Goal: Transaction & Acquisition: Purchase product/service

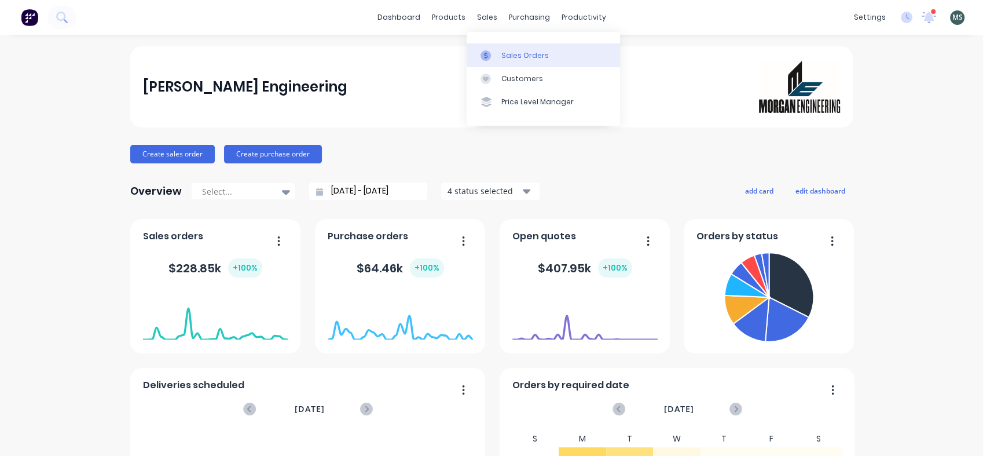
click at [508, 54] on div "Sales Orders" at bounding box center [524, 55] width 47 height 10
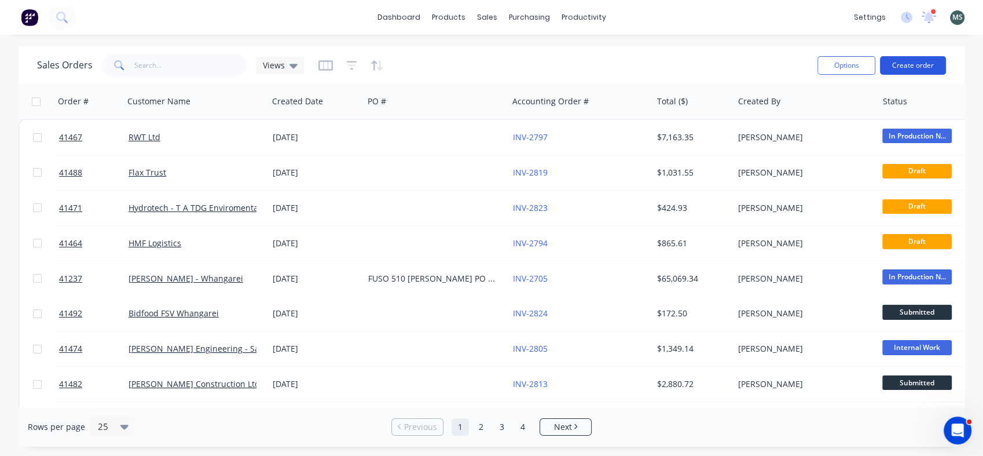
click at [906, 62] on button "Create order" at bounding box center [913, 65] width 66 height 19
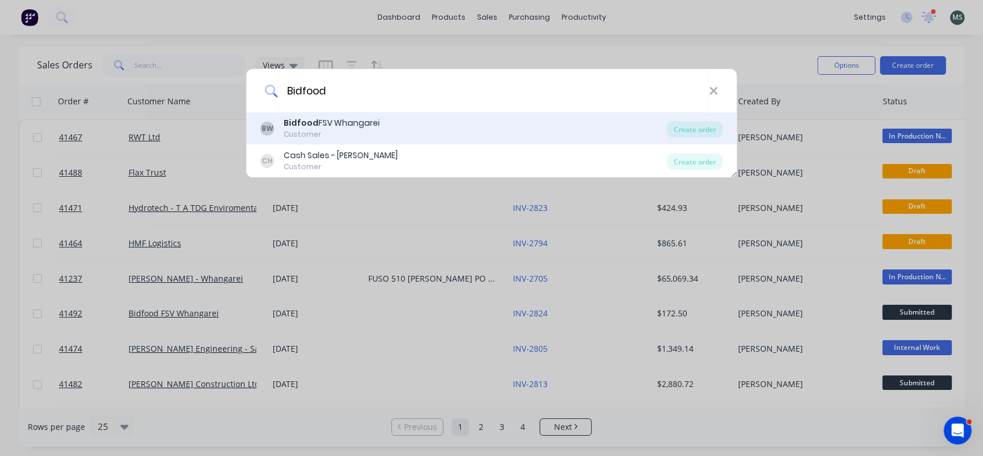
type input "Bidfood"
click at [342, 131] on div "Customer" at bounding box center [332, 134] width 96 height 10
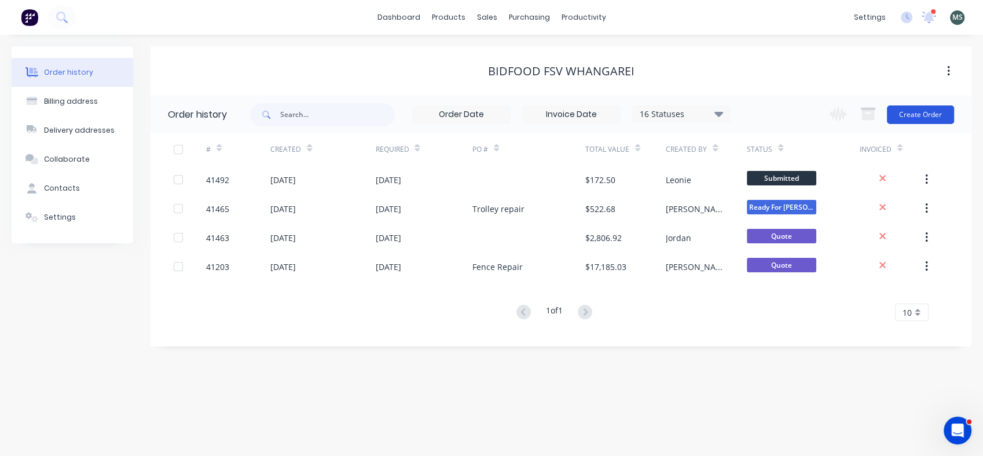
click at [911, 122] on button "Create Order" at bounding box center [920, 114] width 67 height 19
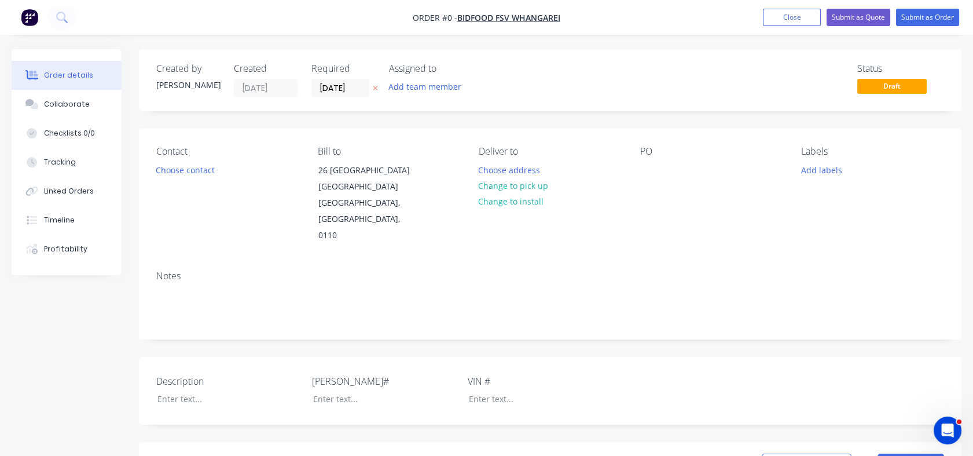
click at [911, 122] on div "Created by [PERSON_NAME] Created [DATE] Required [DATE] Assigned to Add team me…" at bounding box center [550, 424] width 823 height 751
click at [203, 170] on button "Choose contact" at bounding box center [185, 170] width 71 height 16
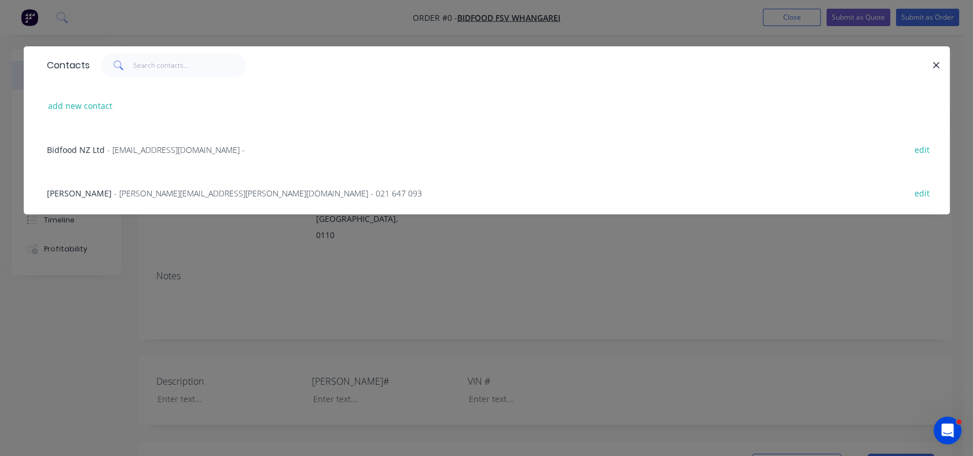
click at [136, 196] on span "- [PERSON_NAME][EMAIL_ADDRESS][PERSON_NAME][DOMAIN_NAME] - 021 647 093" at bounding box center [268, 193] width 308 height 11
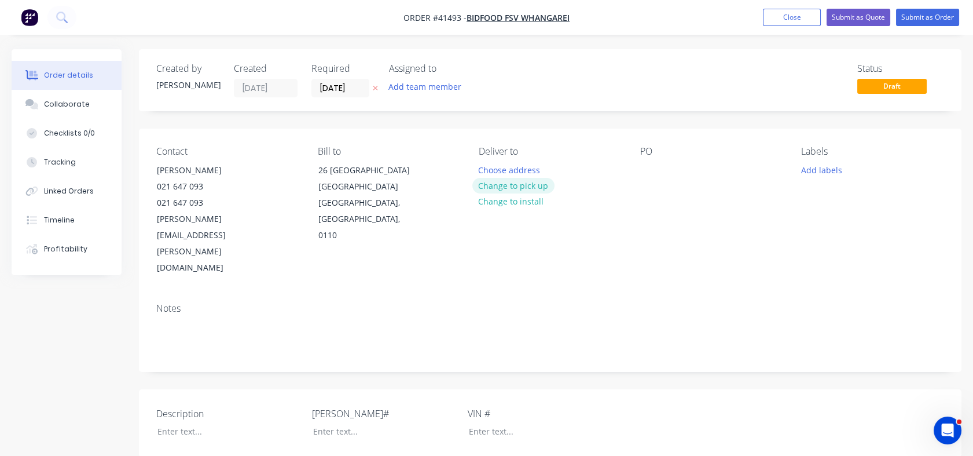
click at [525, 181] on button "Change to pick up" at bounding box center [513, 186] width 82 height 16
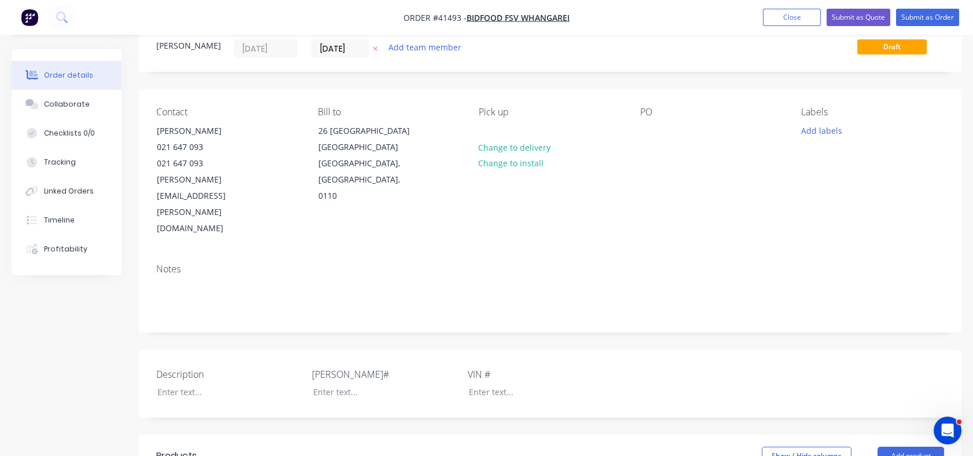
scroll to position [69, 0]
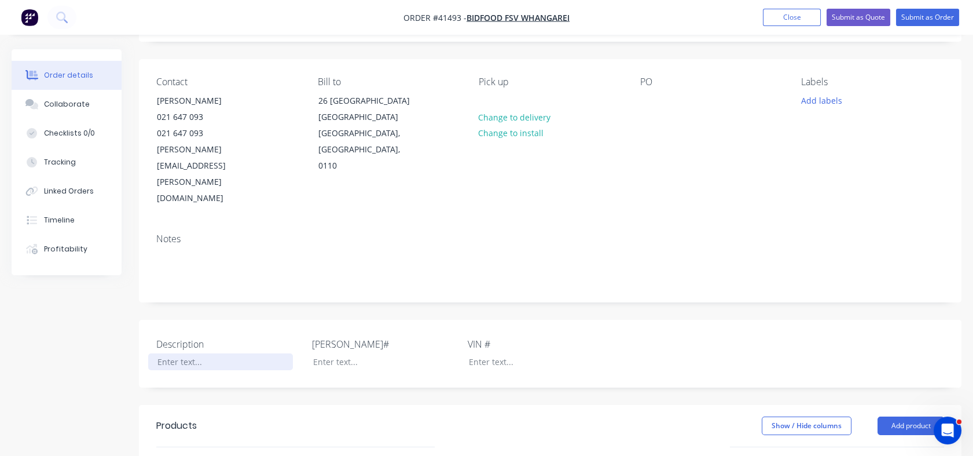
click at [172, 353] on div at bounding box center [220, 361] width 145 height 17
click at [326, 353] on div at bounding box center [376, 361] width 145 height 17
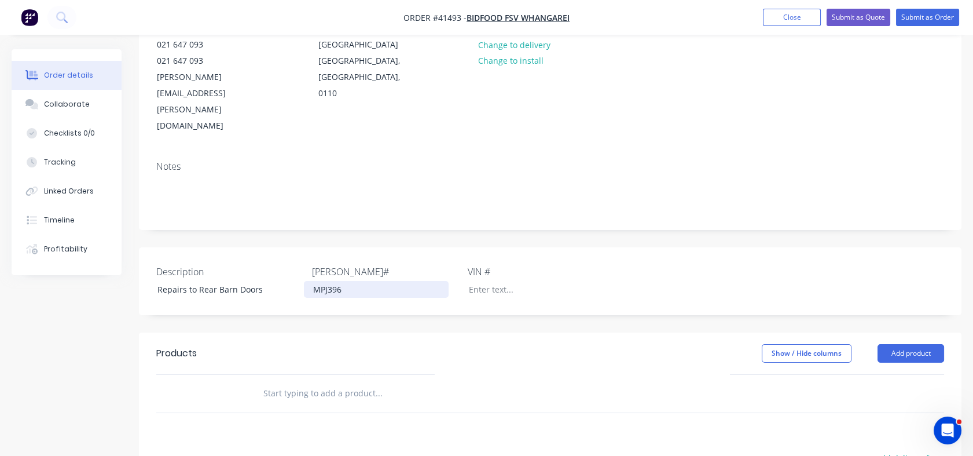
scroll to position [172, 0]
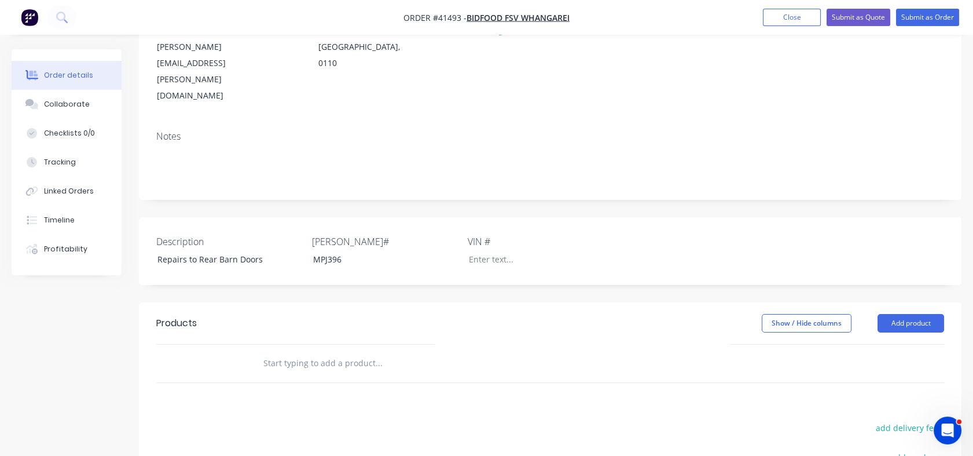
click at [270, 351] on input "text" at bounding box center [379, 362] width 232 height 23
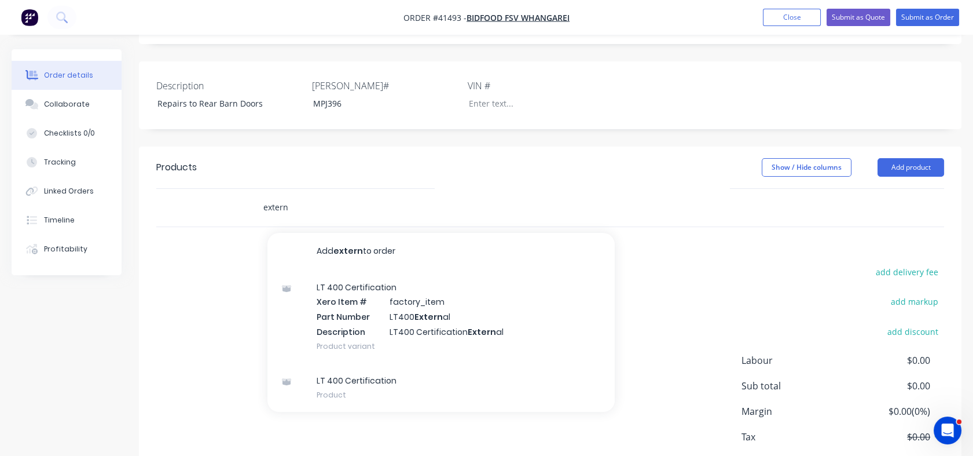
scroll to position [345, 0]
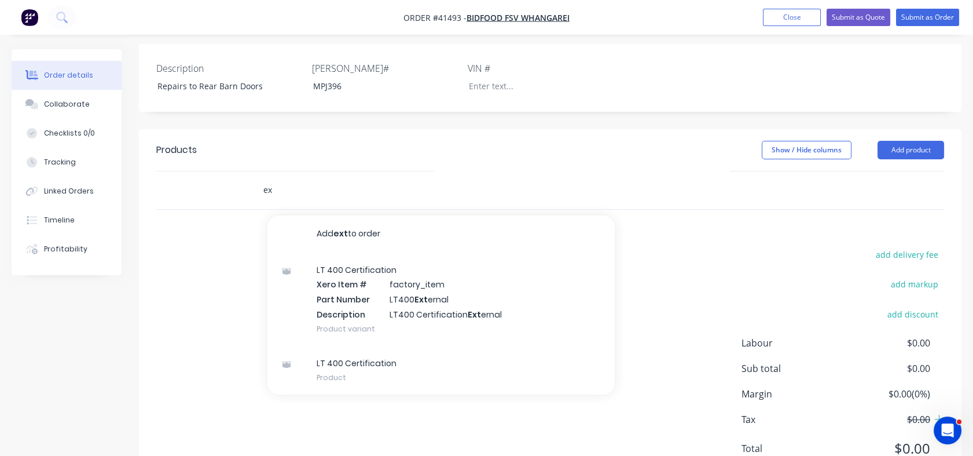
type input "e"
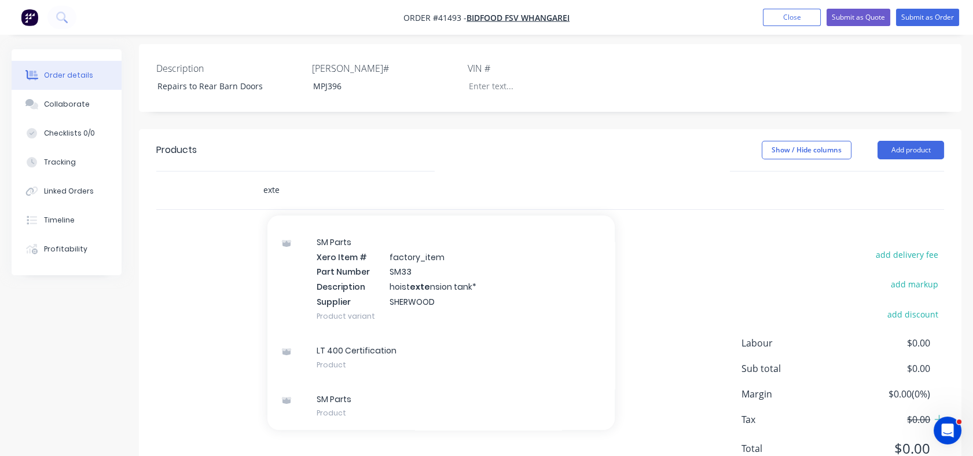
scroll to position [0, 0]
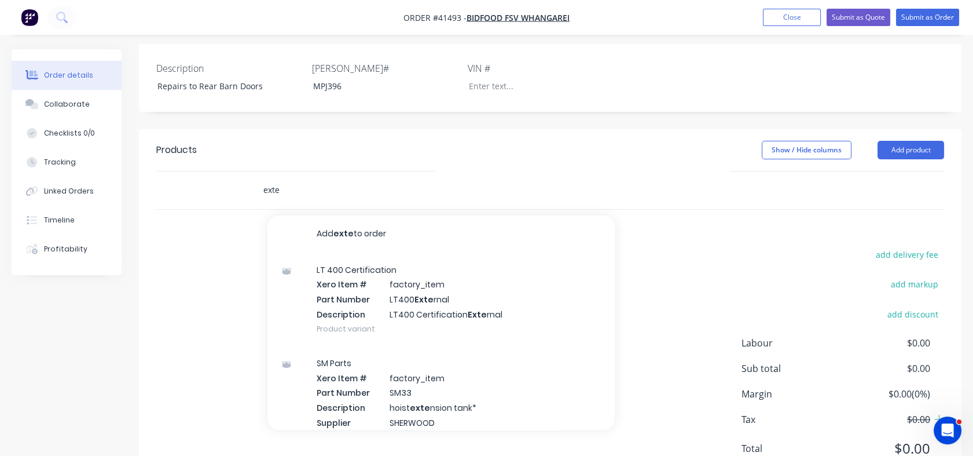
click at [284, 178] on input "exte" at bounding box center [379, 189] width 232 height 23
type input "e"
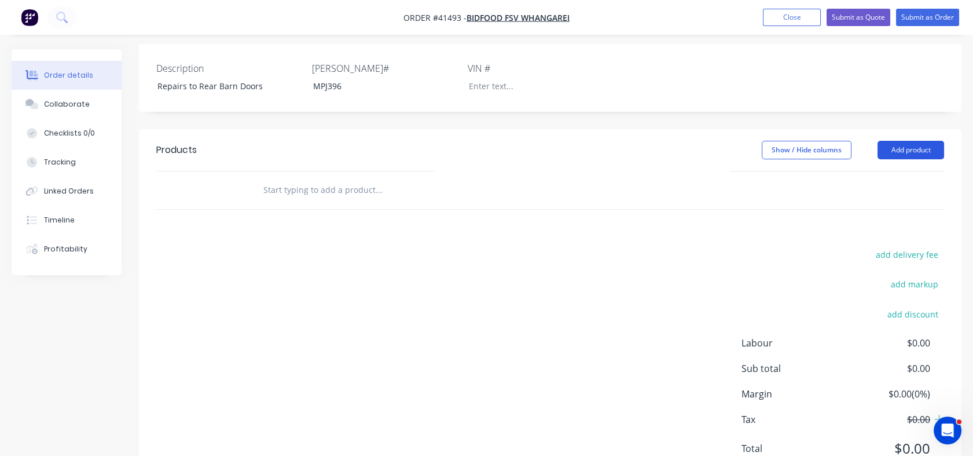
click at [900, 141] on button "Add product" at bounding box center [911, 150] width 67 height 19
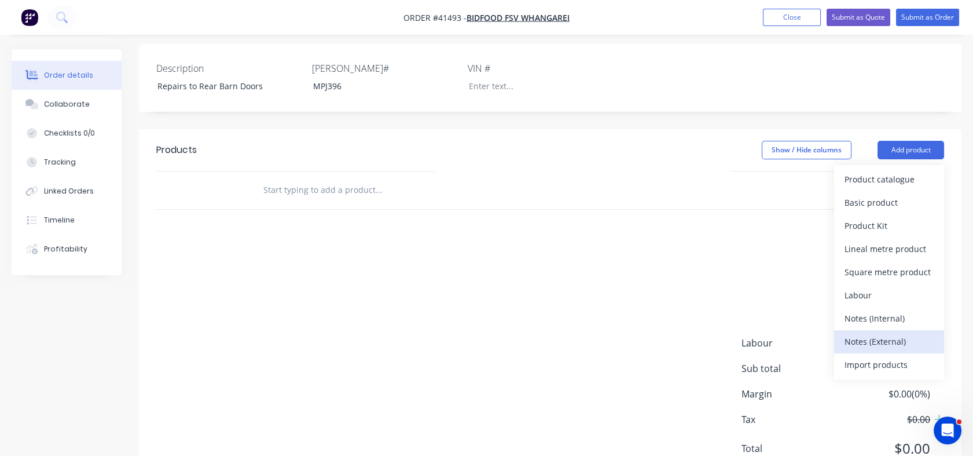
click at [861, 333] on div "Notes (External)" at bounding box center [889, 341] width 89 height 17
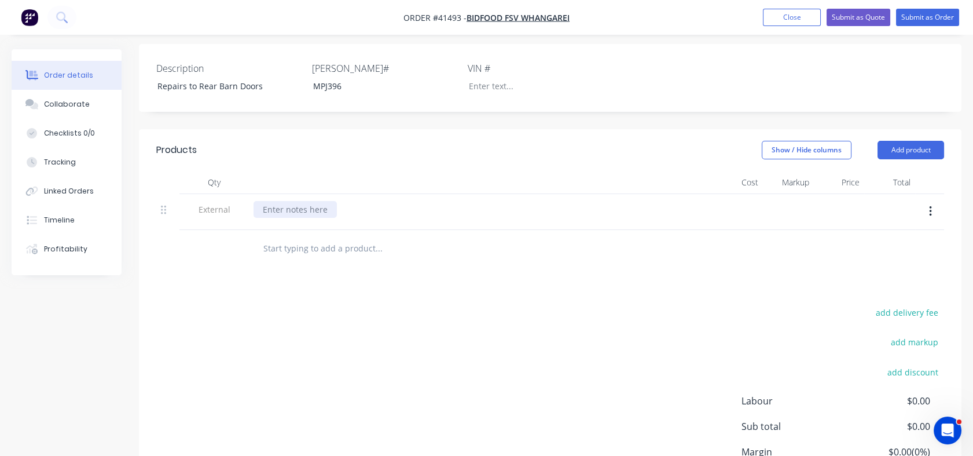
click at [283, 201] on div at bounding box center [295, 209] width 83 height 17
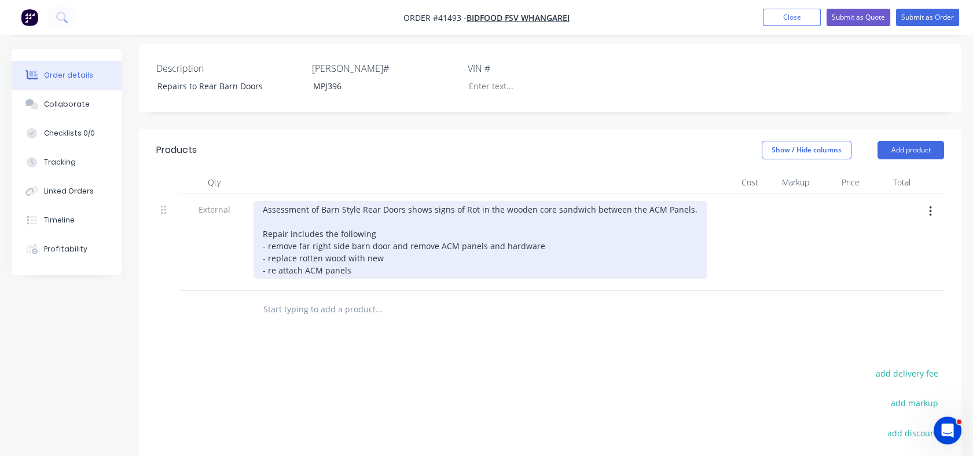
click at [386, 212] on div "Assessment of Barn Style Rear Doors shows signs of Rot in the wooden core sandw…" at bounding box center [480, 240] width 453 height 78
click at [352, 240] on div "Assessment of Barn Style Rear Doors shows signs of Rot in the wooden core sandw…" at bounding box center [480, 240] width 453 height 78
click at [351, 232] on div "Assessment of Barn Style Rear Doors shows signs of Rot in the wooden core sandw…" at bounding box center [480, 240] width 453 height 78
click at [303, 229] on div "Assessment of Barn Style Rear Doors shows signs of Rot in the wooden core sandw…" at bounding box center [480, 240] width 453 height 78
drag, startPoint x: 315, startPoint y: 236, endPoint x: 365, endPoint y: 239, distance: 50.5
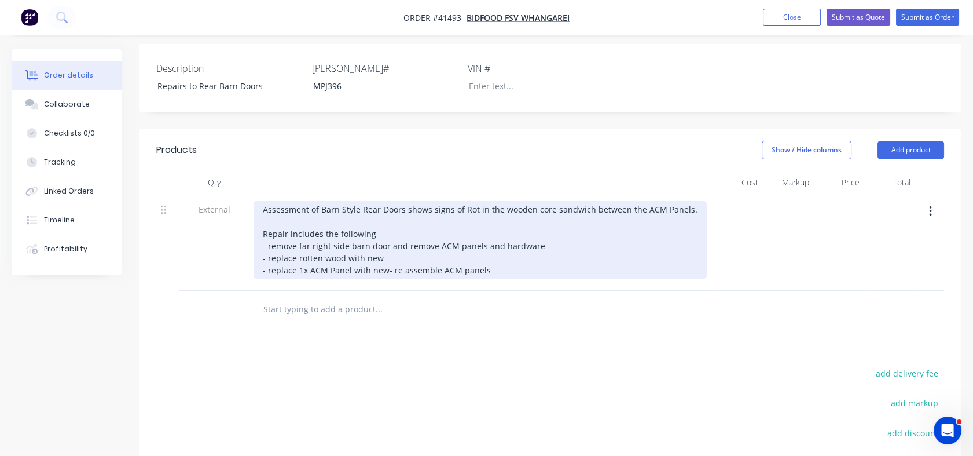
click at [365, 239] on div "Assessment of Barn Style Rear Doors shows signs of Rot in the wooden core sandw…" at bounding box center [480, 240] width 453 height 78
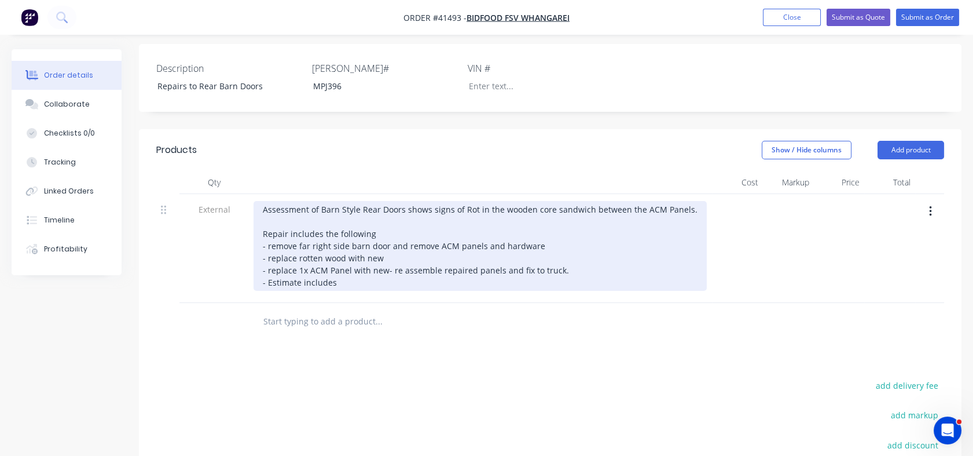
click at [448, 231] on div "Assessment of Barn Style Rear Doors shows signs of Rot in the wooden core sandw…" at bounding box center [480, 246] width 453 height 90
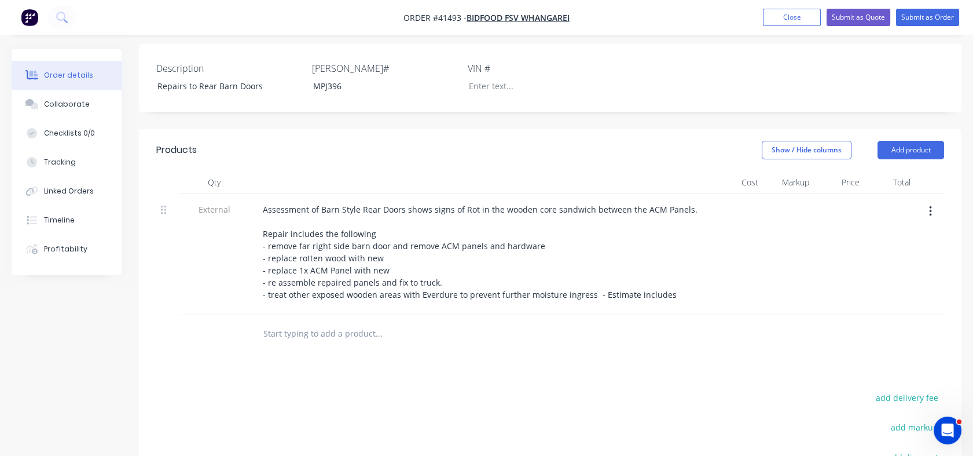
click at [385, 322] on input "text" at bounding box center [379, 333] width 232 height 23
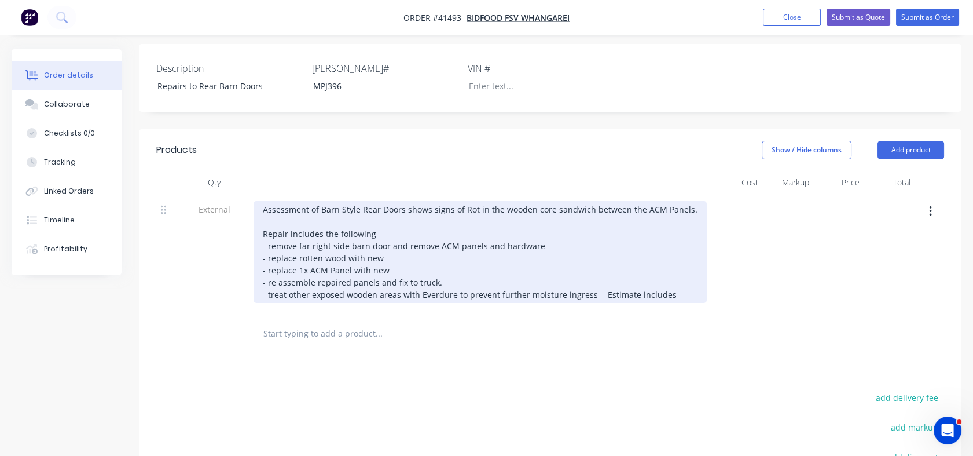
click at [421, 244] on div "Assessment of Barn Style Rear Doors shows signs of Rot in the wooden core sandw…" at bounding box center [480, 252] width 453 height 102
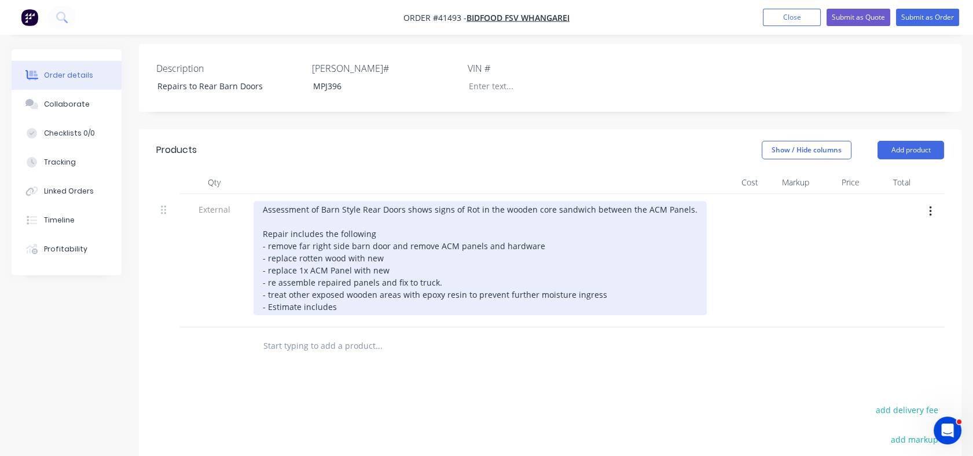
click at [366, 261] on div "Assessment of Barn Style Rear Doors shows signs of Rot in the wooden core sandw…" at bounding box center [480, 258] width 453 height 114
click at [381, 257] on div "Assessment of Barn Style Rear Doors shows signs of Rot in the wooden core sandw…" at bounding box center [480, 258] width 453 height 114
click at [383, 259] on div "Assessment of Barn Style Rear Doors shows signs of Rot in the wooden core sandw…" at bounding box center [480, 258] width 453 height 114
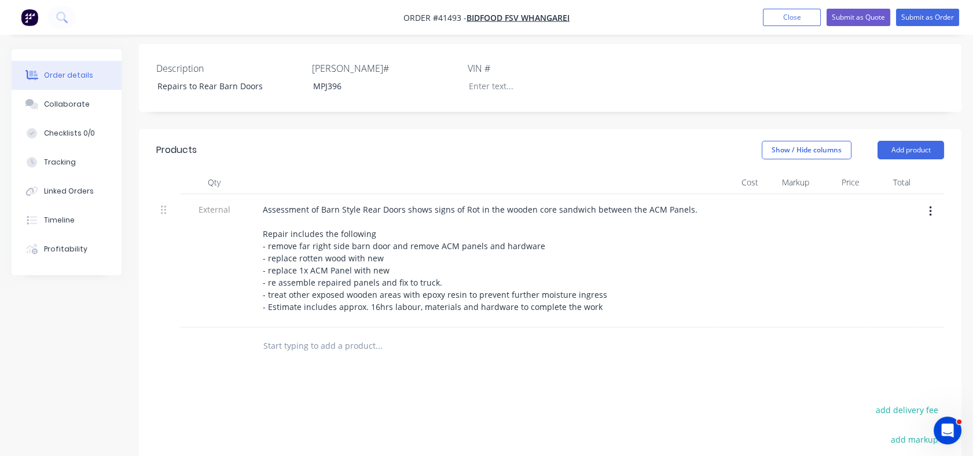
click at [903, 194] on div at bounding box center [889, 260] width 51 height 133
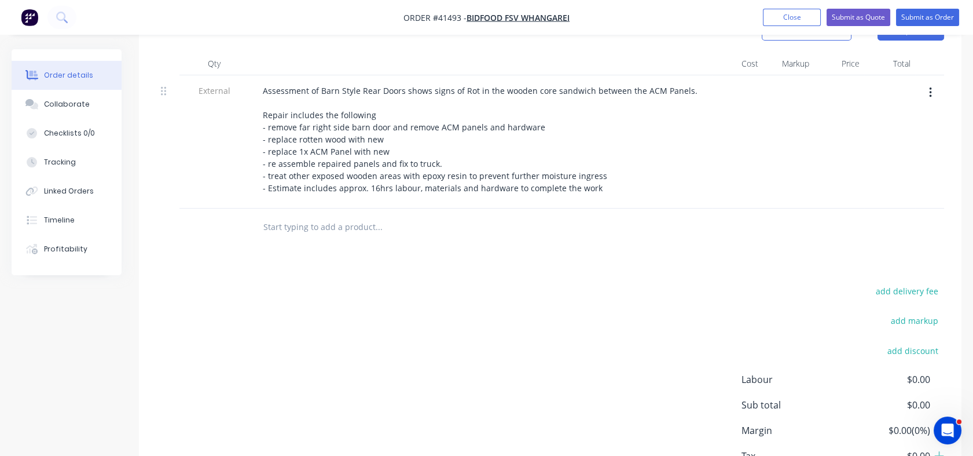
scroll to position [491, 0]
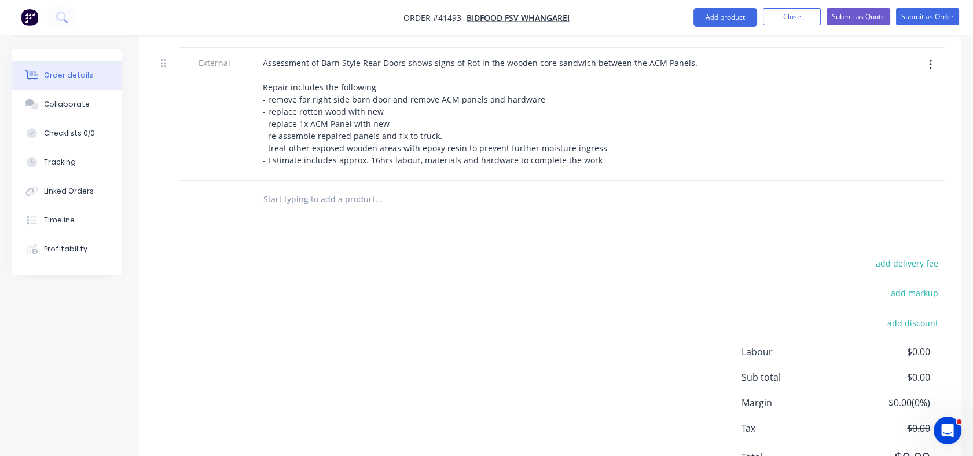
click at [908, 344] on div "Labour $0.00 Sub total $0.00 Margin $0.00 ( 0 %) Tax $0.00 Total $0.00" at bounding box center [843, 411] width 203 height 134
click at [912, 344] on span "$0.00" at bounding box center [888, 351] width 86 height 14
click at [908, 344] on div "Labour $0.00 Sub total $0.00 Margin $0.00 ( 0 %) Tax $0.00 Total $0.00" at bounding box center [843, 411] width 203 height 134
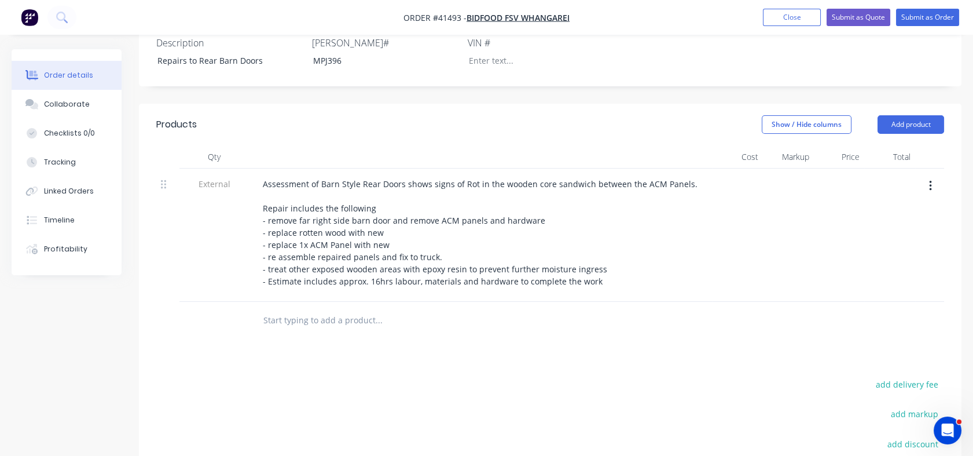
scroll to position [364, 0]
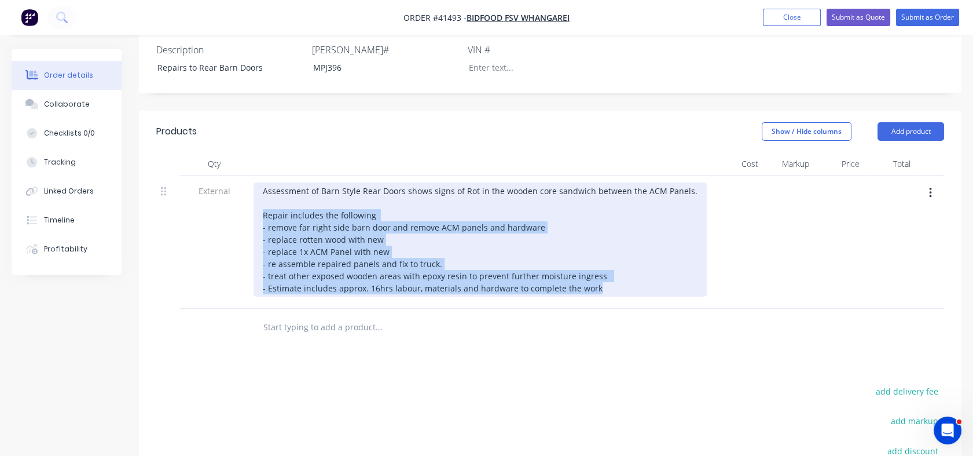
drag, startPoint x: 262, startPoint y: 166, endPoint x: 622, endPoint y: 239, distance: 367.4
click at [622, 239] on div "Assessment of Barn Style Rear Doors shows signs of Rot in the wooden core sandw…" at bounding box center [480, 239] width 453 height 114
copy div "Repair includes the following - remove far right side barn door and remove ACM …"
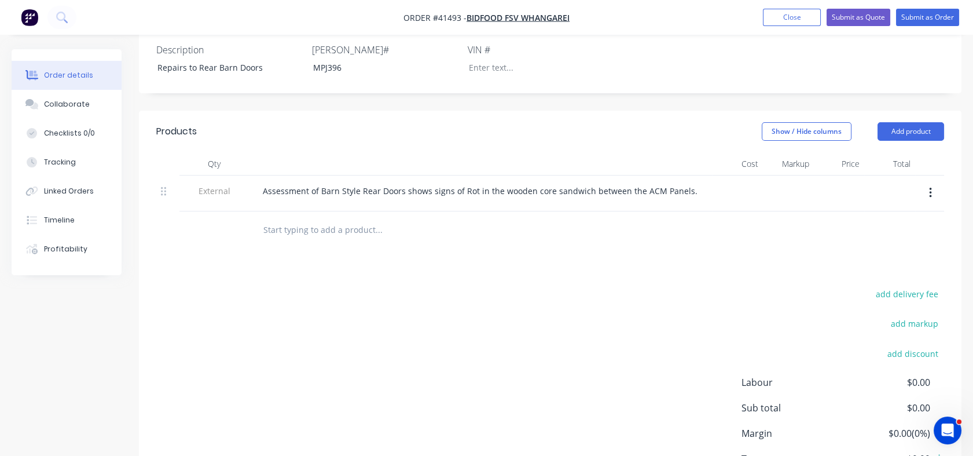
click at [266, 211] on div at bounding box center [457, 230] width 417 height 38
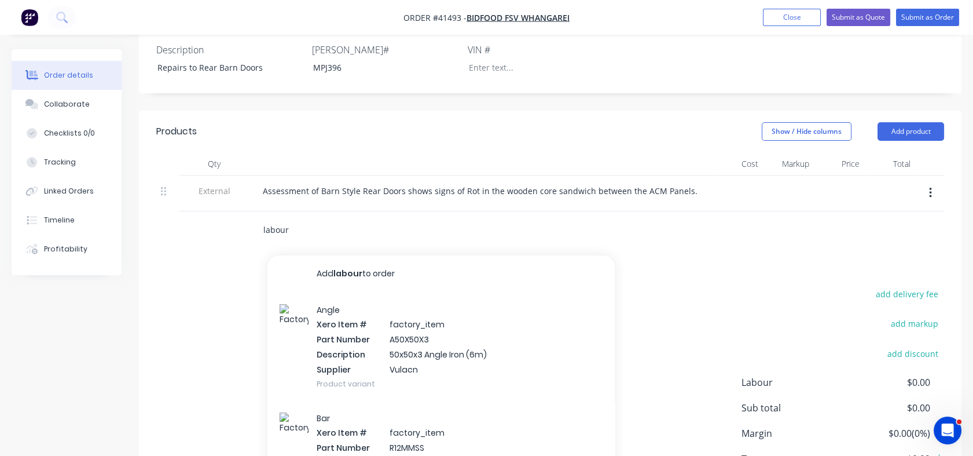
click at [274, 218] on input "labour" at bounding box center [379, 229] width 232 height 23
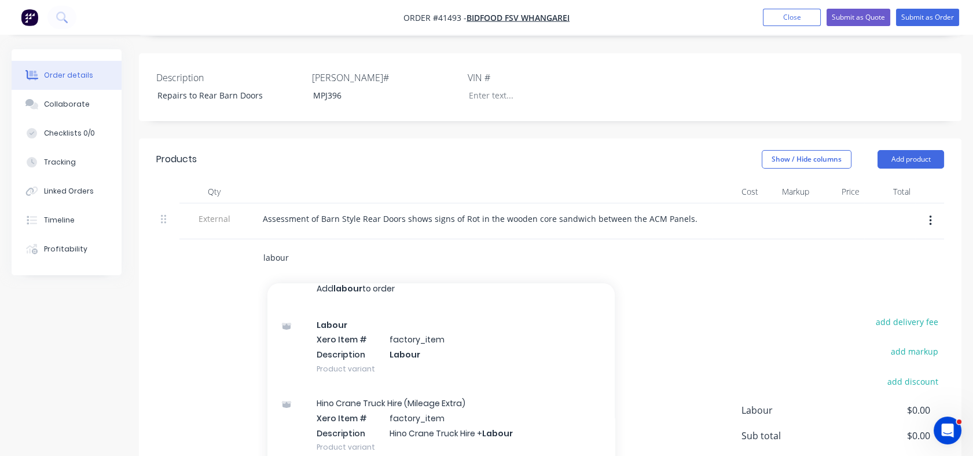
scroll to position [0, 0]
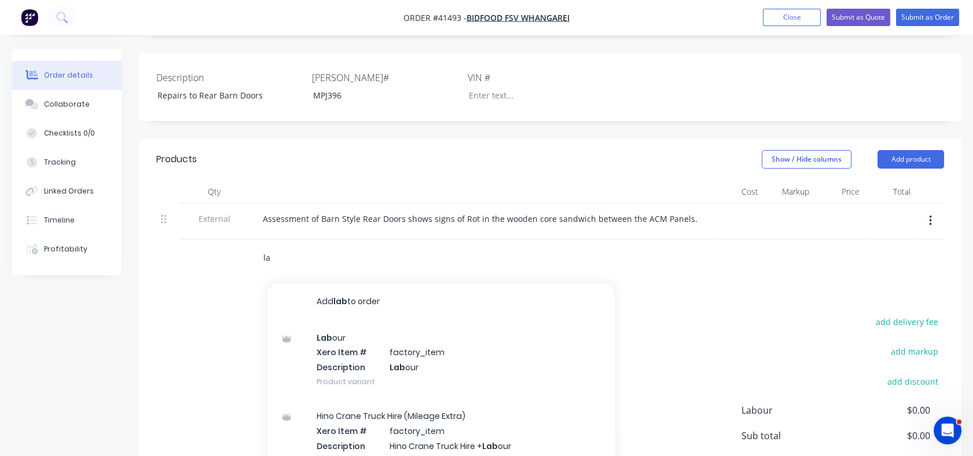
type input "l"
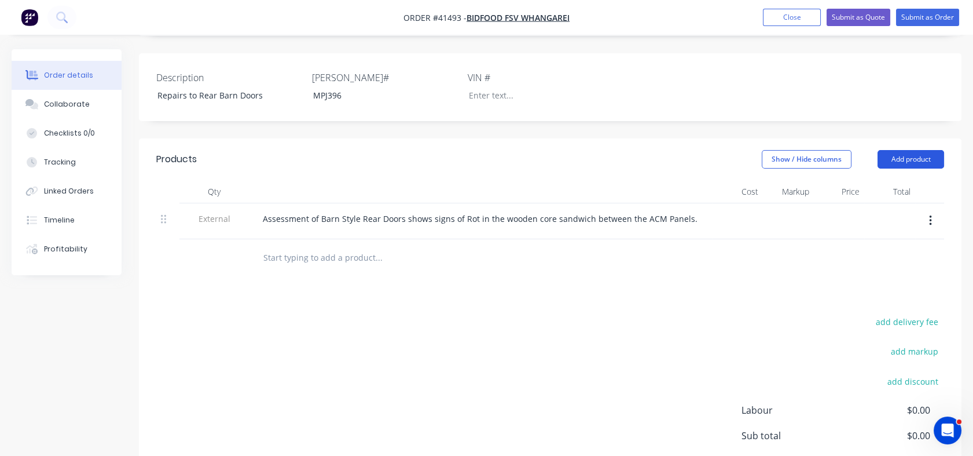
click at [898, 150] on button "Add product" at bounding box center [911, 159] width 67 height 19
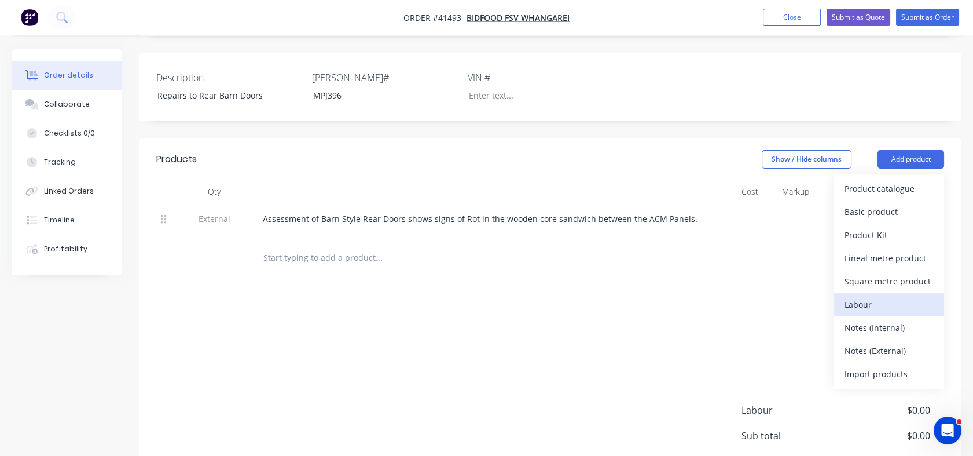
click at [864, 296] on div "Labour" at bounding box center [889, 304] width 89 height 17
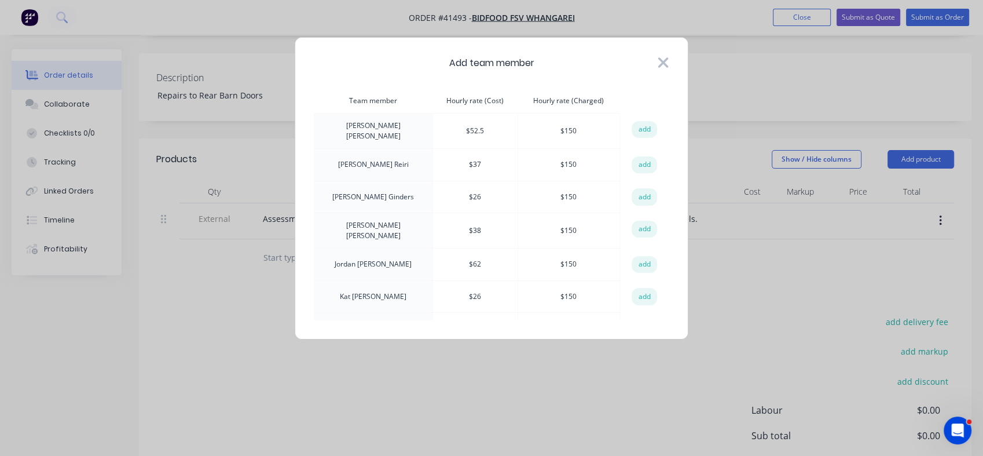
click at [663, 64] on icon at bounding box center [663, 62] width 10 height 10
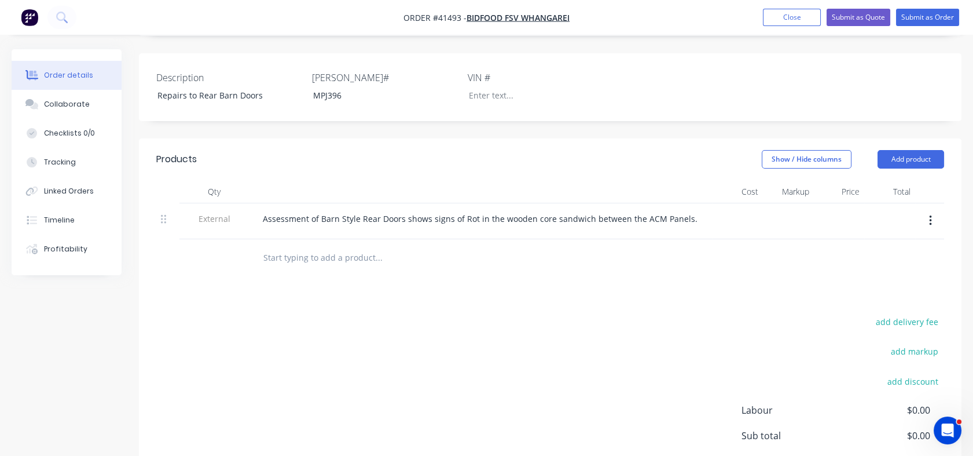
click at [930, 215] on icon "button" at bounding box center [930, 220] width 2 height 10
click at [518, 314] on div "add delivery fee add markup add discount Labour $0.00 Sub total $0.00 Margin $0…" at bounding box center [550, 425] width 788 height 223
click at [293, 246] on input "text" at bounding box center [379, 257] width 232 height 23
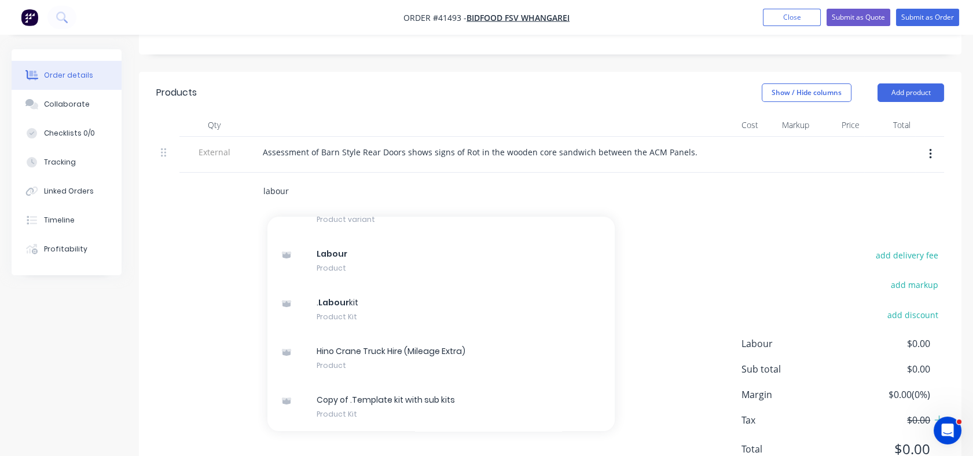
scroll to position [381, 0]
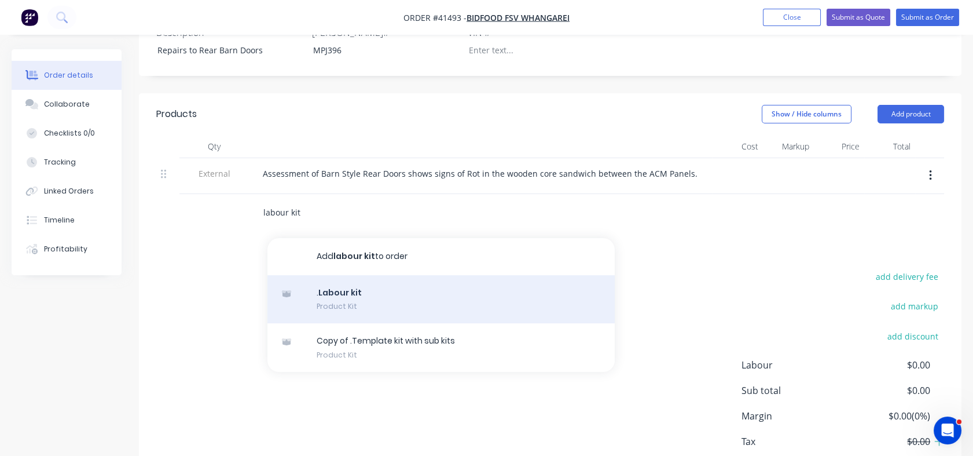
type input "labour kit"
click at [340, 275] on div ". Labour kit Product Kit" at bounding box center [440, 299] width 347 height 49
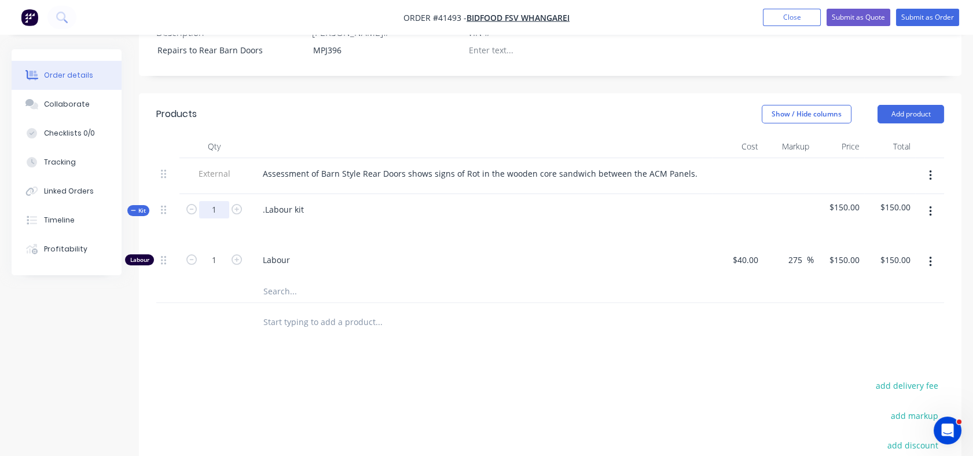
click at [222, 201] on input "1" at bounding box center [214, 209] width 30 height 17
type input "16"
type input "$2,400.00"
click at [214, 251] on input "16" at bounding box center [214, 259] width 30 height 17
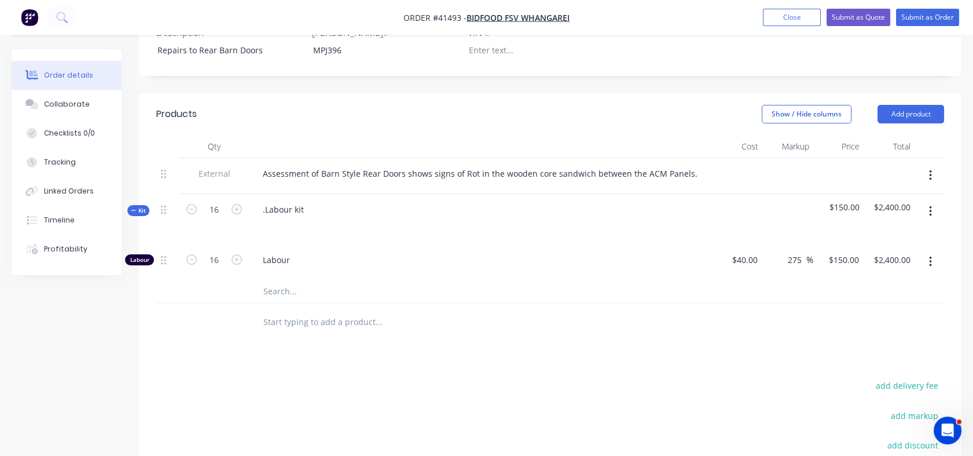
click at [355, 244] on div "Labour" at bounding box center [480, 261] width 463 height 35
click at [325, 194] on div ".Labour kit" at bounding box center [480, 219] width 463 height 50
click at [310, 201] on div ".Labour kit" at bounding box center [284, 209] width 60 height 17
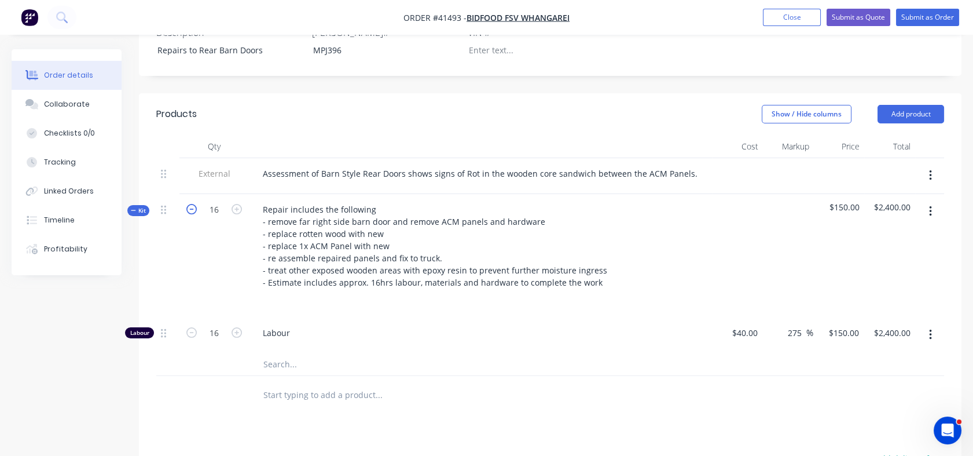
click at [192, 204] on icon "button" at bounding box center [191, 209] width 10 height 10
type input "15"
type input "$2,250.00"
click at [192, 204] on icon "button" at bounding box center [191, 209] width 10 height 10
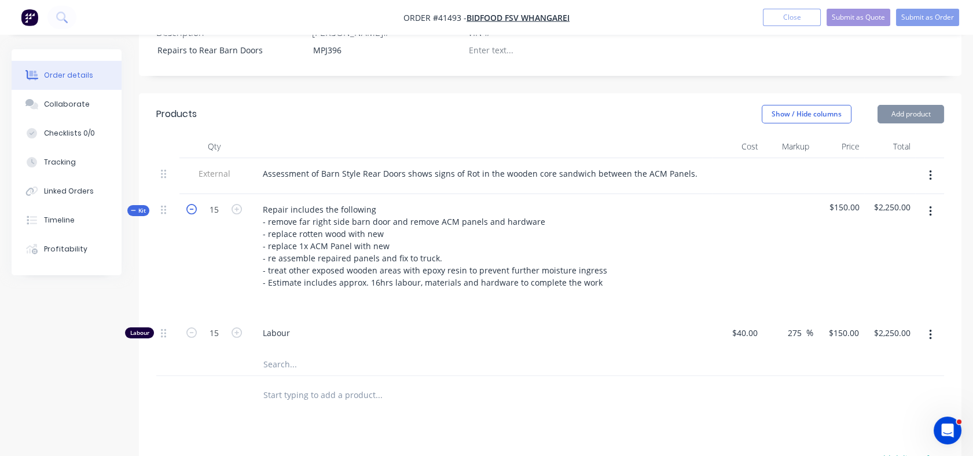
type input "14"
type input "$2,100.00"
click at [192, 204] on icon "button" at bounding box center [191, 209] width 10 height 10
type input "13"
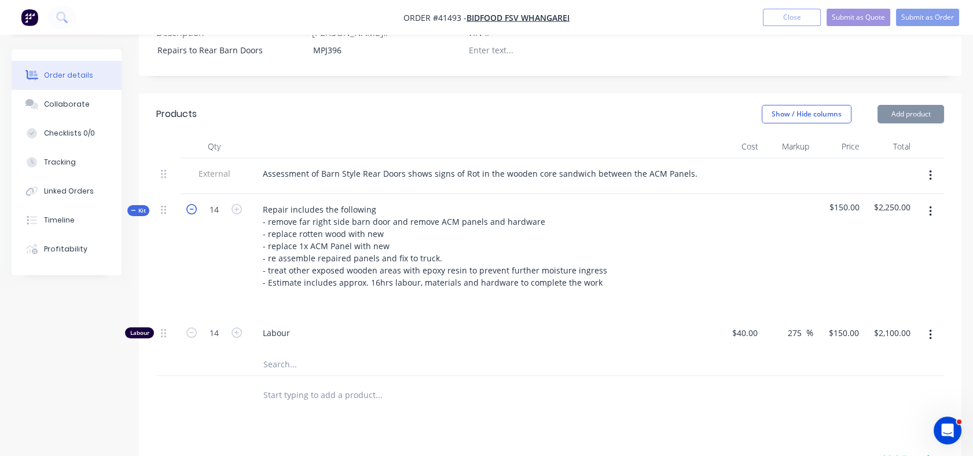
type input "13"
type input "$1,950.00"
click at [192, 204] on icon "button" at bounding box center [191, 209] width 10 height 10
type input "12"
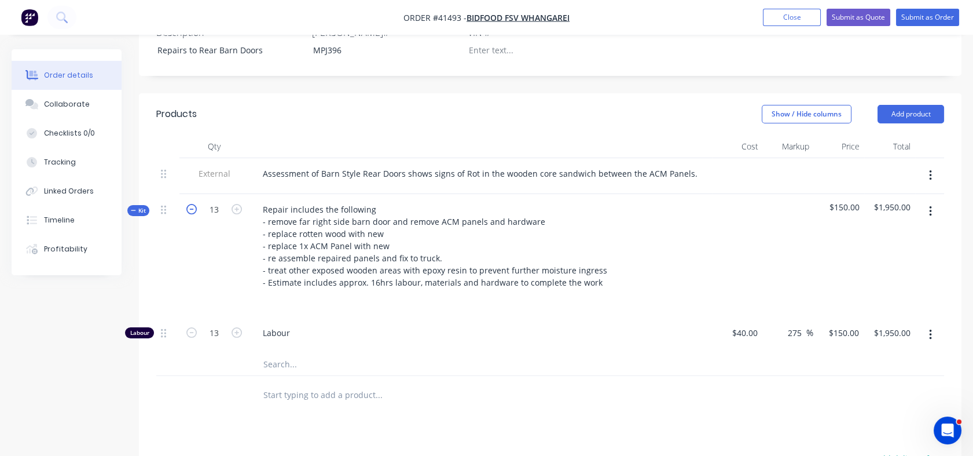
type input "$1,800.00"
click at [192, 204] on icon "button" at bounding box center [191, 209] width 10 height 10
type input "11"
type input "$1,650.00"
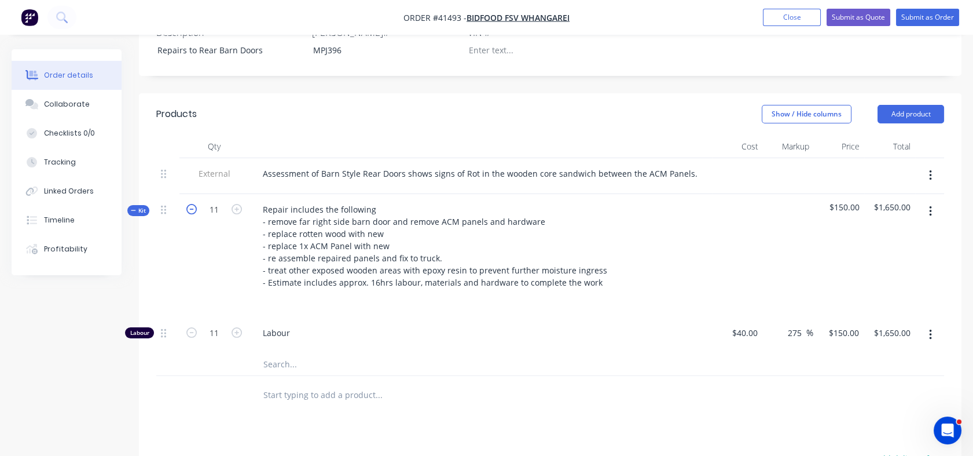
click at [192, 204] on icon "button" at bounding box center [191, 209] width 10 height 10
type input "10"
type input "$1,500.00"
click at [192, 204] on icon "button" at bounding box center [191, 209] width 10 height 10
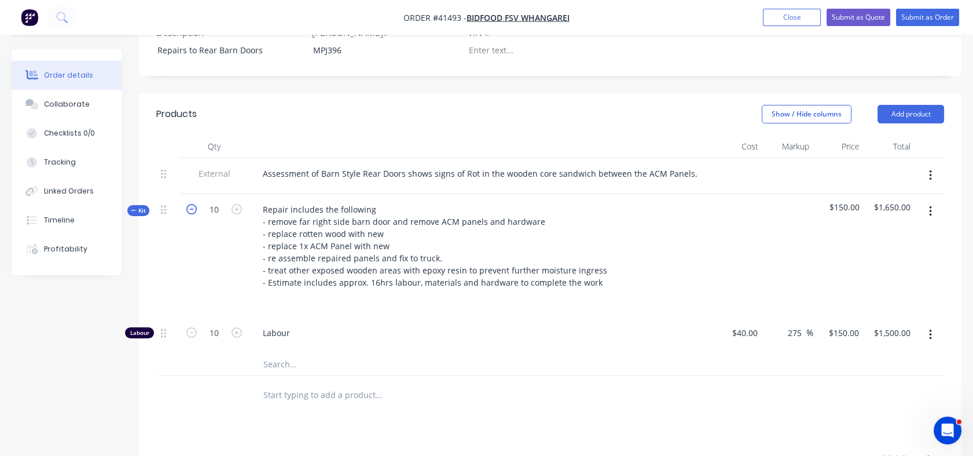
type input "9"
type input "$1,350.00"
click at [192, 204] on icon "button" at bounding box center [191, 209] width 10 height 10
type input "8"
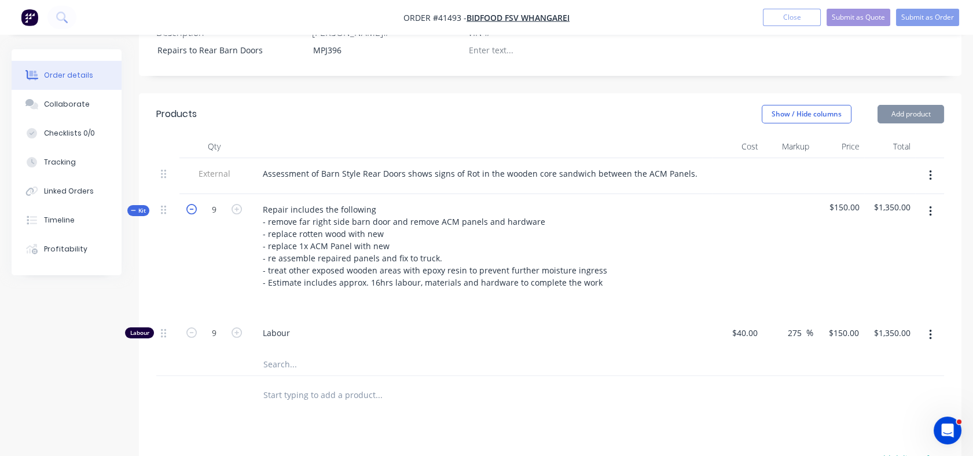
type input "8"
type input "$1,200.00"
click at [192, 204] on icon "button" at bounding box center [191, 209] width 10 height 10
type input "7"
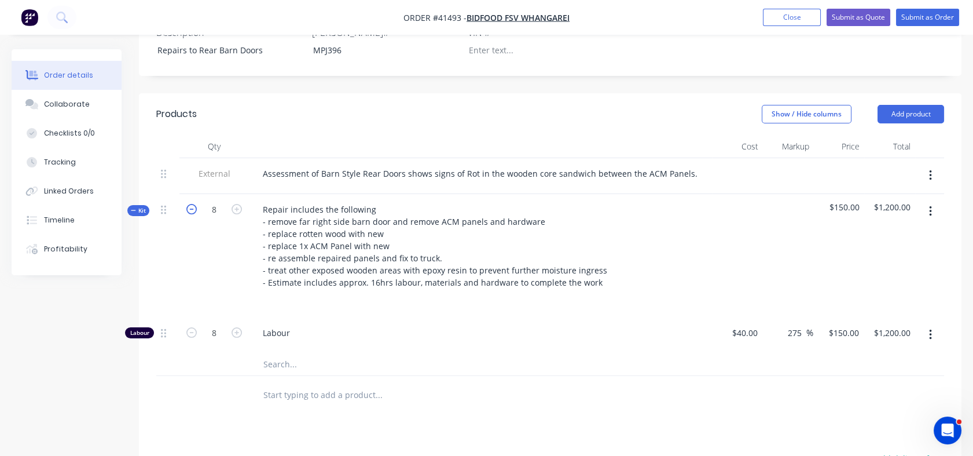
type input "$1,050.00"
click at [192, 204] on icon "button" at bounding box center [191, 209] width 10 height 10
type input "6"
type input "$900.00"
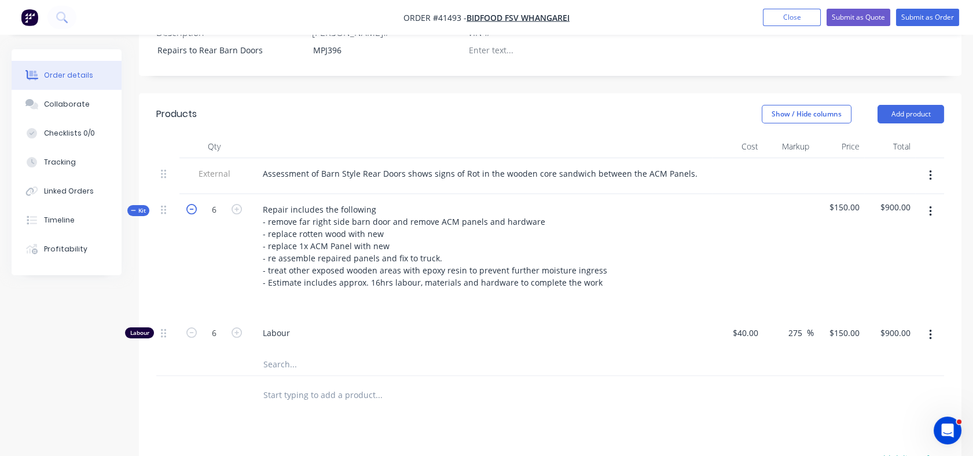
click at [192, 204] on icon "button" at bounding box center [191, 209] width 10 height 10
type input "5"
type input "$750.00"
click at [192, 204] on icon "button" at bounding box center [191, 209] width 10 height 10
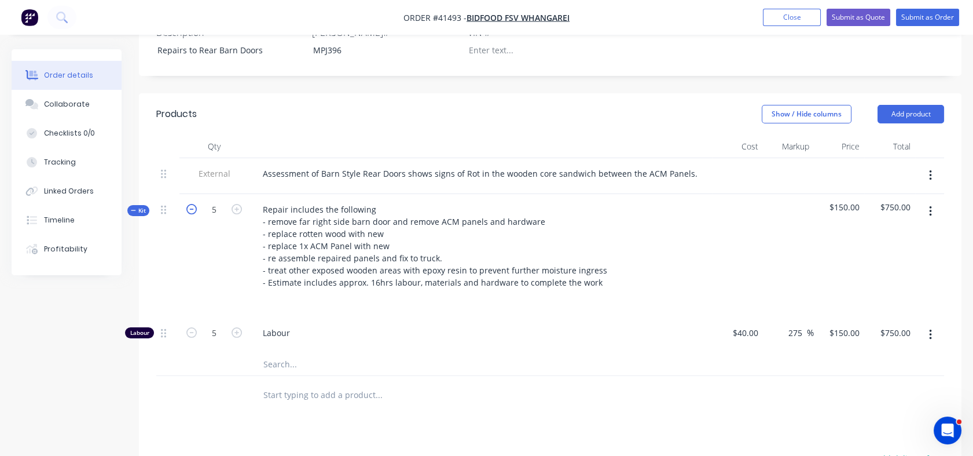
type input "4"
type input "$600.00"
click at [192, 204] on icon "button" at bounding box center [191, 209] width 10 height 10
type input "3"
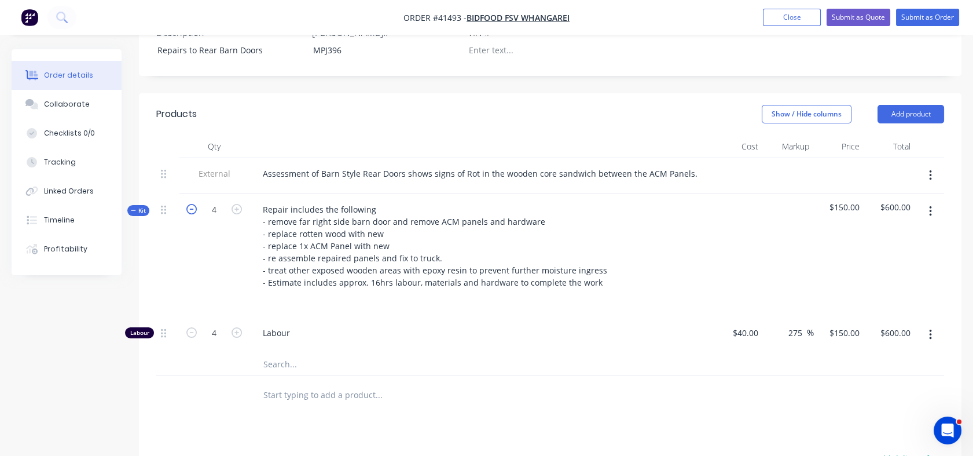
type input "3"
type input "$450.00"
click at [192, 204] on icon "button" at bounding box center [191, 209] width 10 height 10
type input "2"
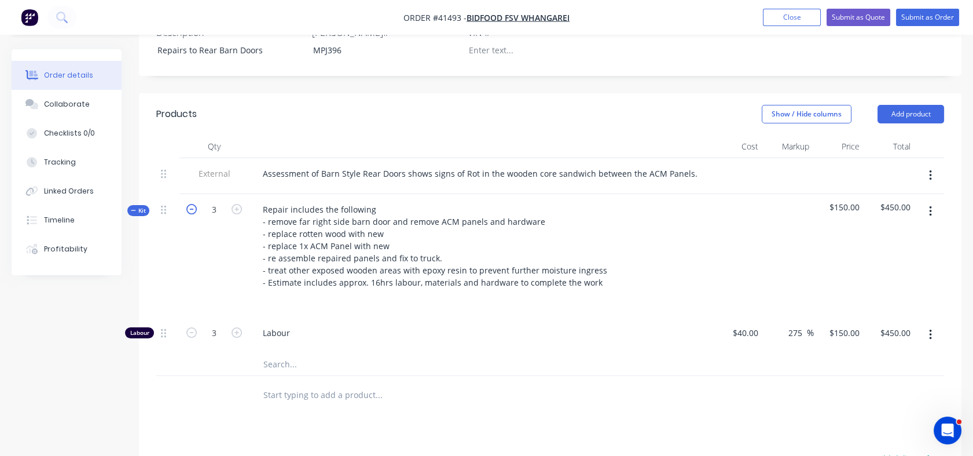
type input "$300.00"
click at [192, 204] on icon "button" at bounding box center [191, 209] width 10 height 10
type input "1"
type input "$150.00"
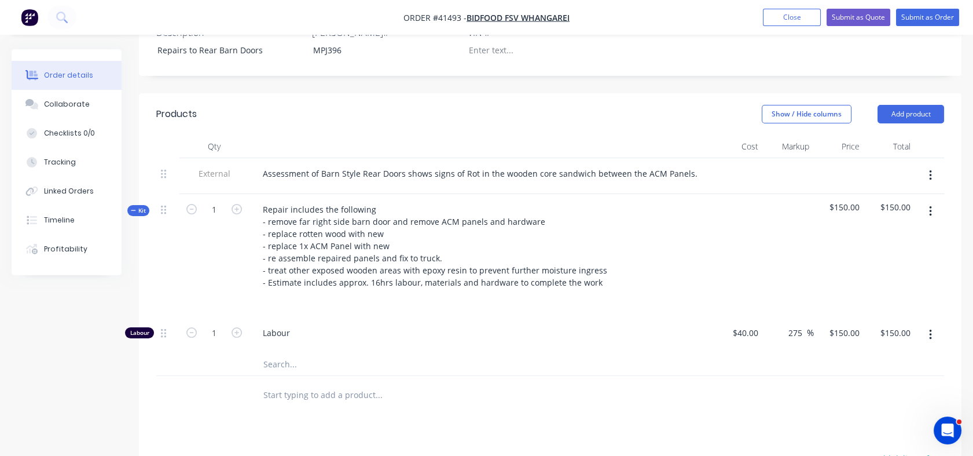
click at [830, 201] on span "$150.00" at bounding box center [840, 207] width 42 height 12
drag, startPoint x: 836, startPoint y: 156, endPoint x: 860, endPoint y: 157, distance: 23.8
click at [860, 194] on div "$150.00" at bounding box center [839, 255] width 51 height 123
drag, startPoint x: 860, startPoint y: 157, endPoint x: 845, endPoint y: 160, distance: 14.7
click at [845, 201] on span "$150.00" at bounding box center [840, 207] width 42 height 12
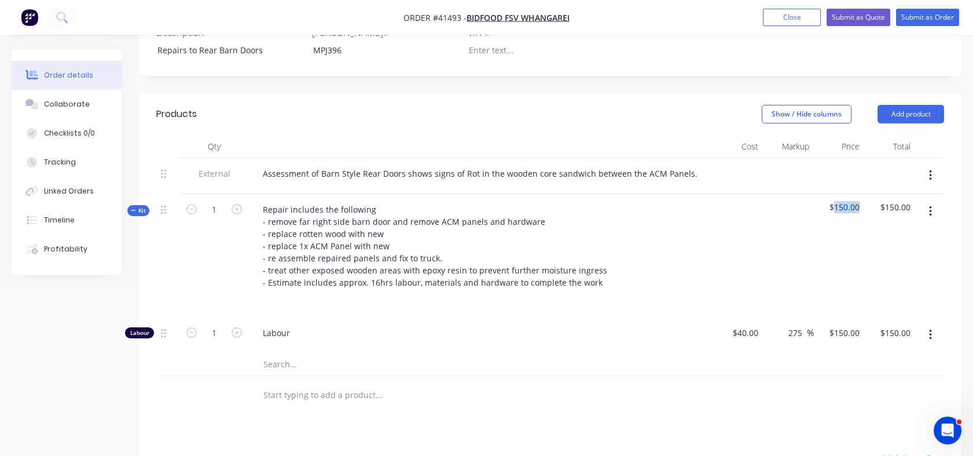
click at [838, 201] on span "$150.00" at bounding box center [840, 207] width 42 height 12
click at [841, 201] on span "$150.00" at bounding box center [840, 207] width 42 height 12
click at [841, 324] on div "150 $150.00" at bounding box center [844, 332] width 41 height 17
type input "3600"
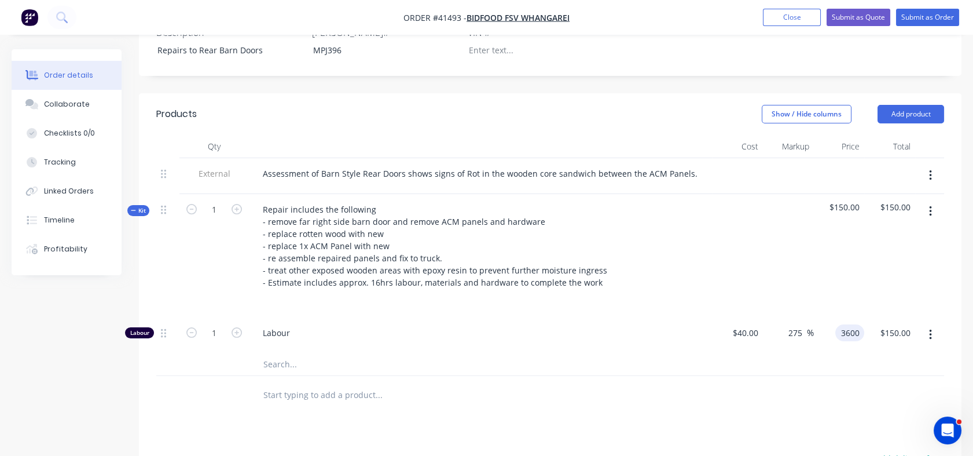
type input "8900"
type input "$3,600.00"
click at [838, 376] on div at bounding box center [550, 395] width 788 height 38
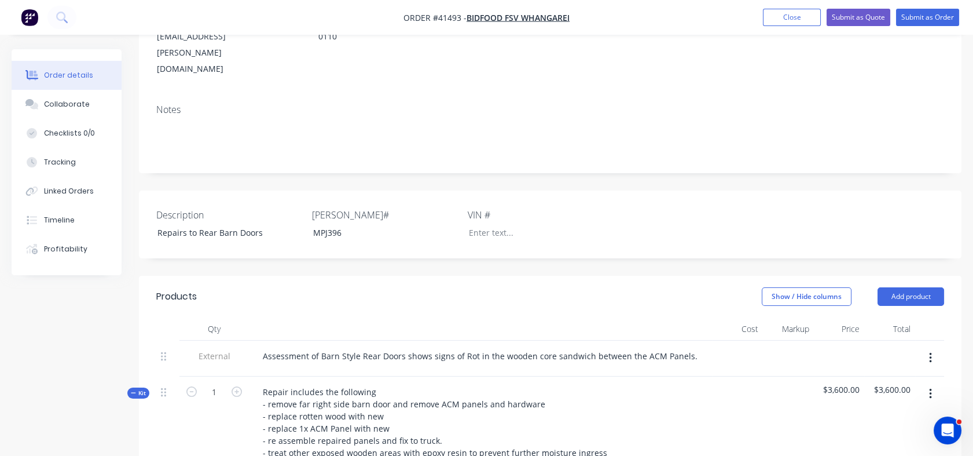
scroll to position [186, 0]
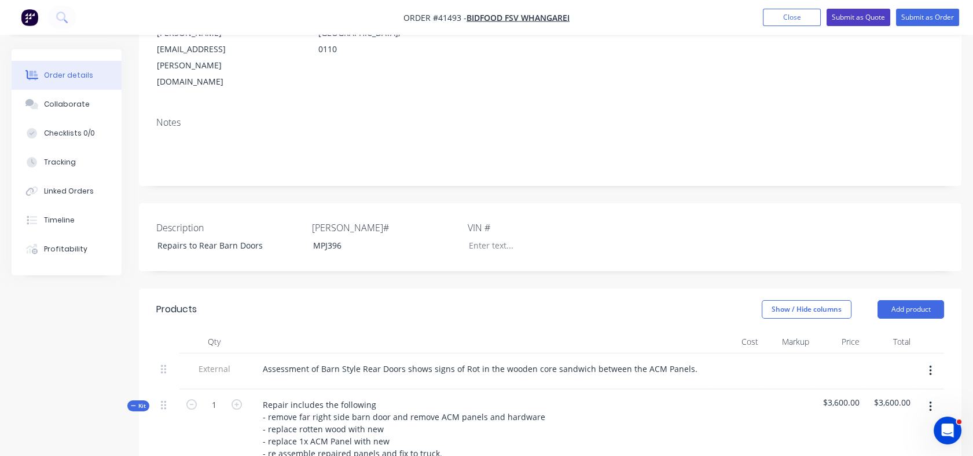
click at [854, 14] on button "Submit as Quote" at bounding box center [859, 17] width 64 height 17
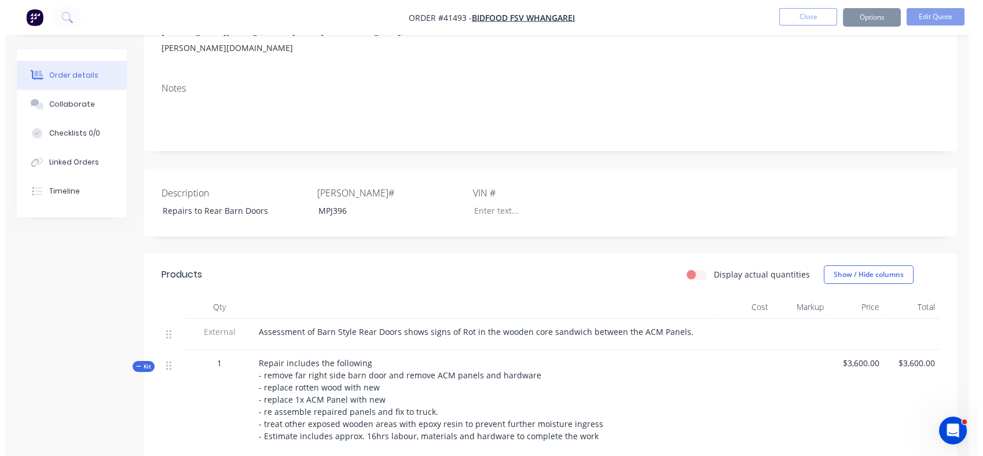
scroll to position [0, 0]
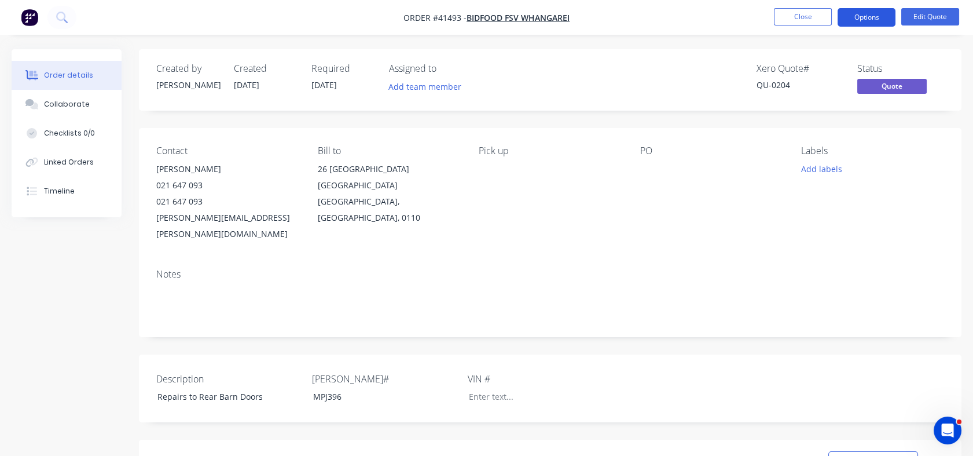
click at [867, 15] on button "Options" at bounding box center [867, 17] width 58 height 19
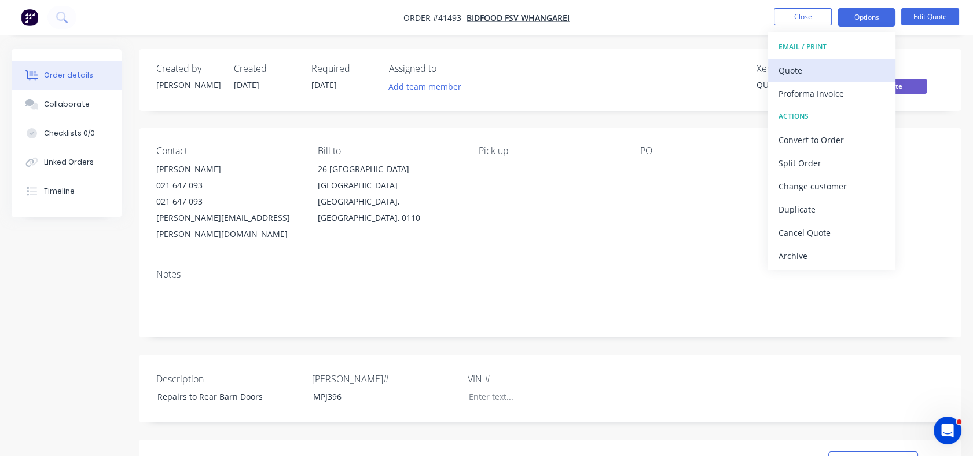
click at [801, 69] on div "Quote" at bounding box center [832, 70] width 107 height 17
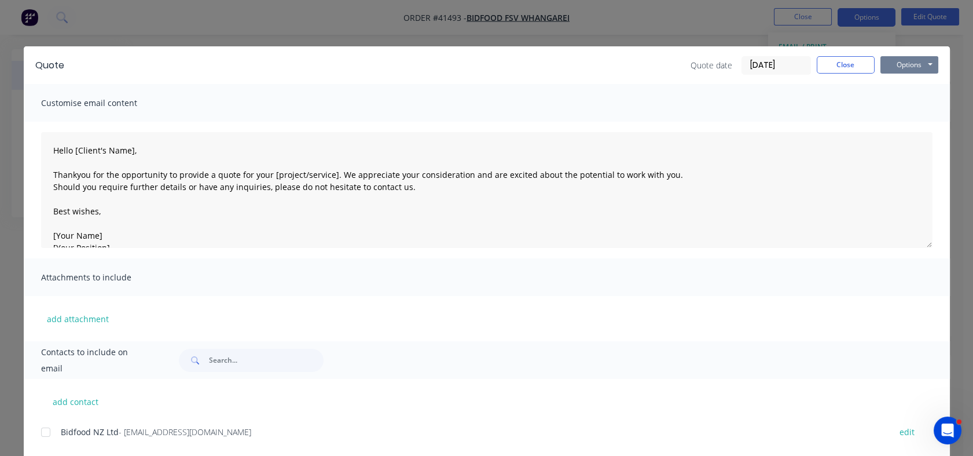
click at [924, 68] on button "Options" at bounding box center [910, 64] width 58 height 17
click at [908, 107] on button "Print" at bounding box center [918, 104] width 74 height 19
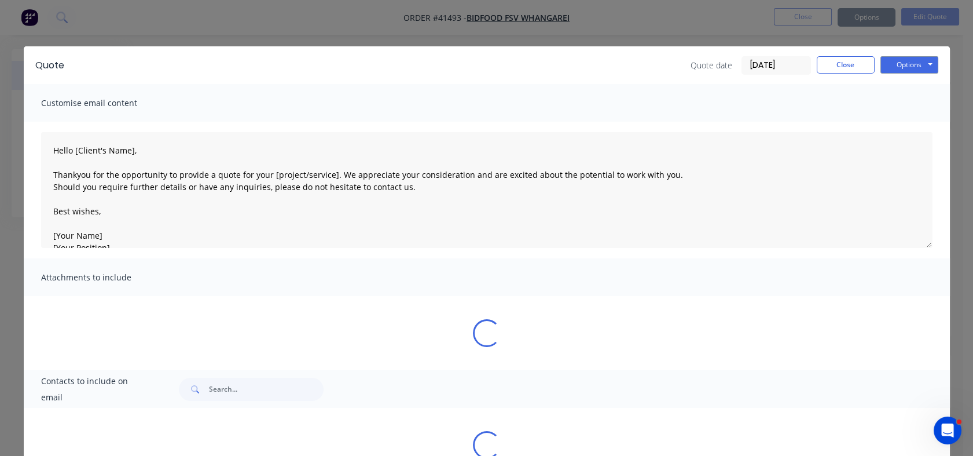
type textarea "Hello [Client's Name], Thankyou for the opportunity to provide a quote for your…"
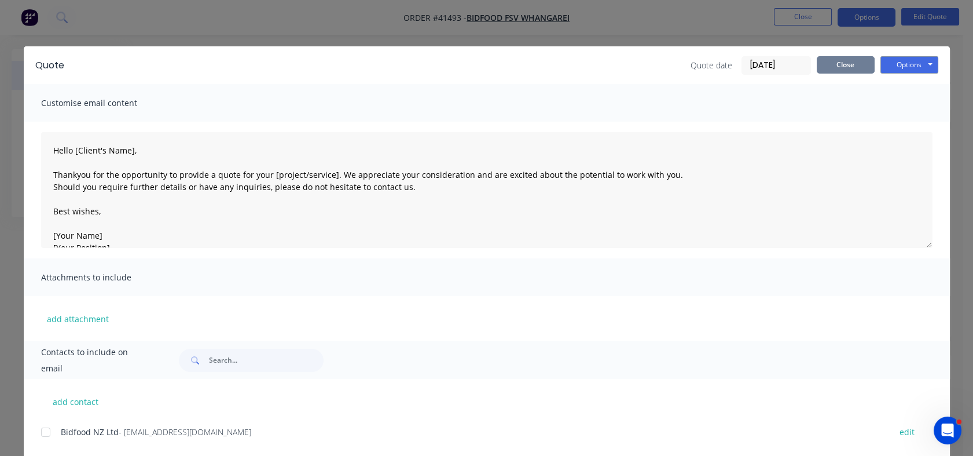
click at [830, 60] on button "Close" at bounding box center [846, 64] width 58 height 17
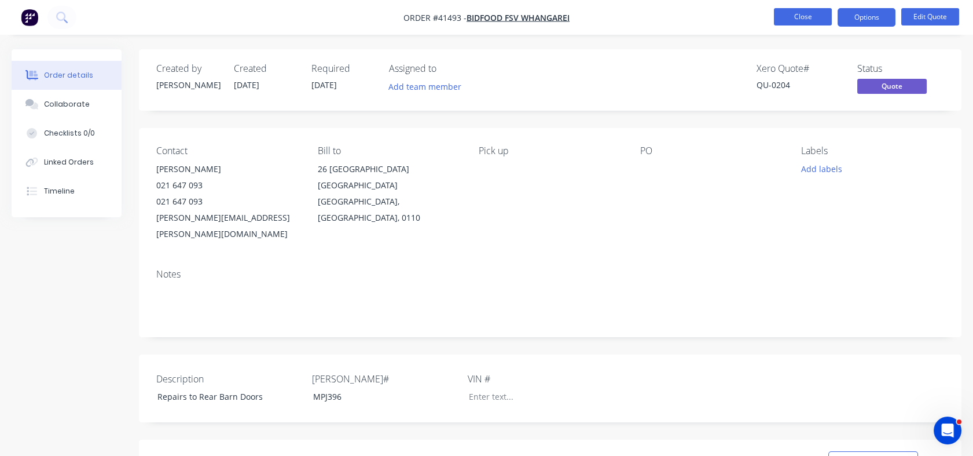
click at [800, 18] on button "Close" at bounding box center [803, 16] width 58 height 17
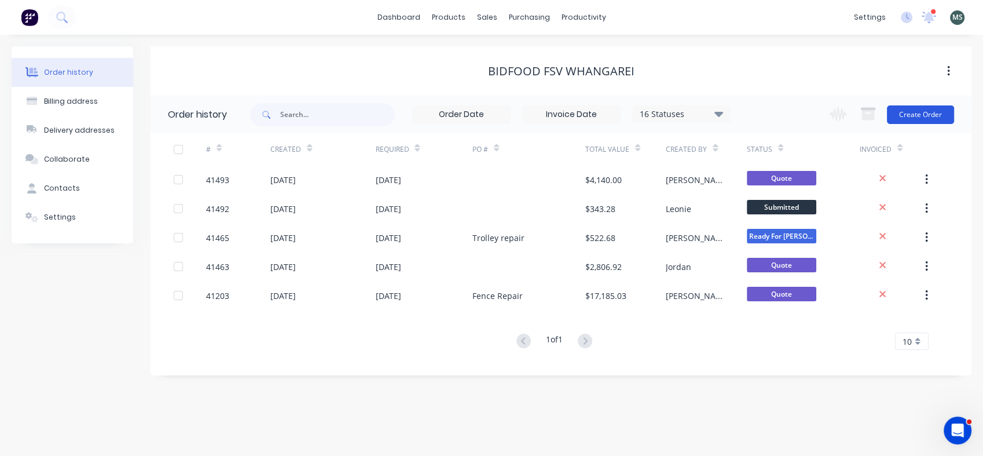
click at [922, 113] on button "Create Order" at bounding box center [920, 114] width 67 height 19
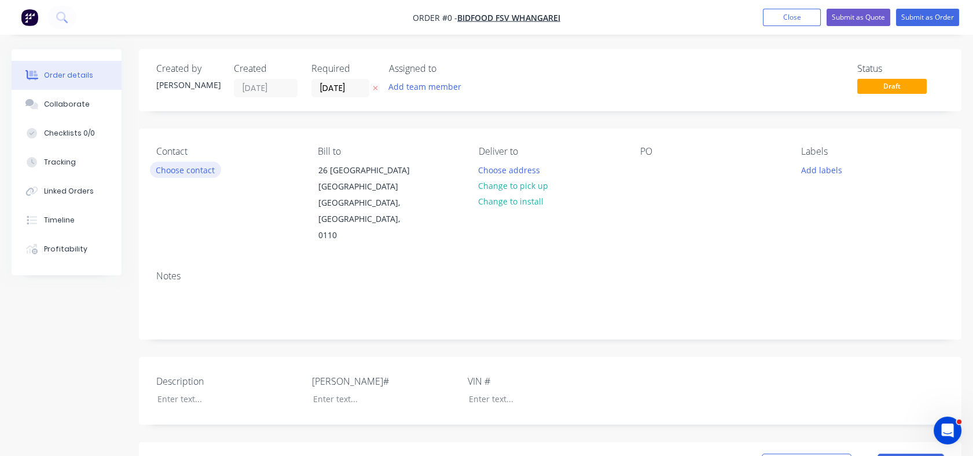
click at [177, 170] on button "Choose contact" at bounding box center [185, 170] width 71 height 16
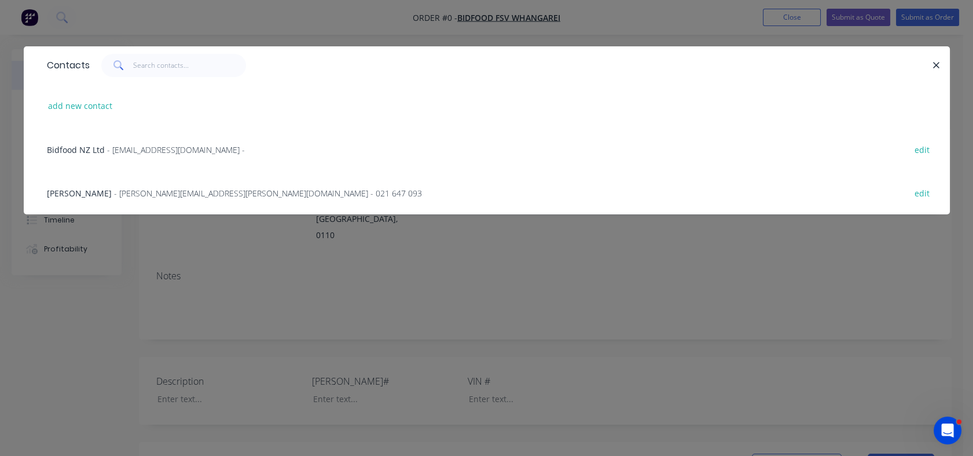
click at [294, 120] on div "add new contact" at bounding box center [487, 105] width 892 height 43
click at [658, 27] on div "Contacts add new contact Bidfood NZ Ltd - [EMAIL_ADDRESS][DOMAIN_NAME] - edit C…" at bounding box center [486, 228] width 973 height 456
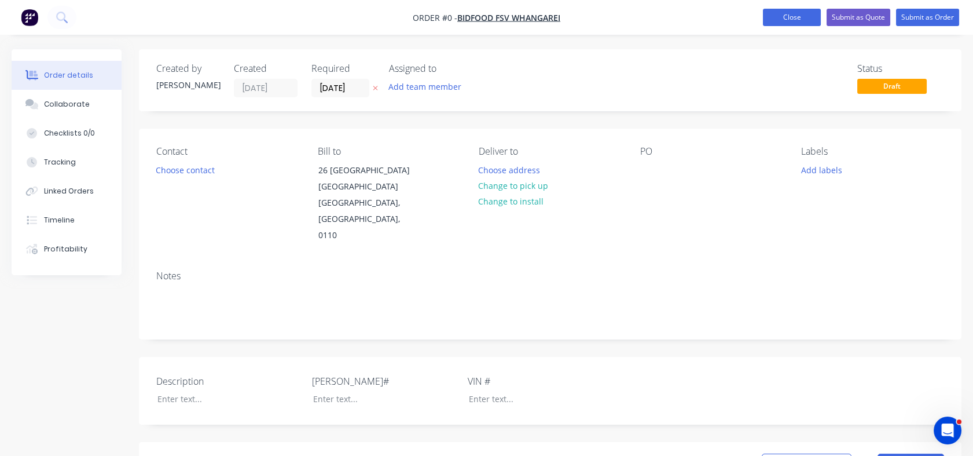
click at [783, 17] on button "Close" at bounding box center [792, 17] width 58 height 17
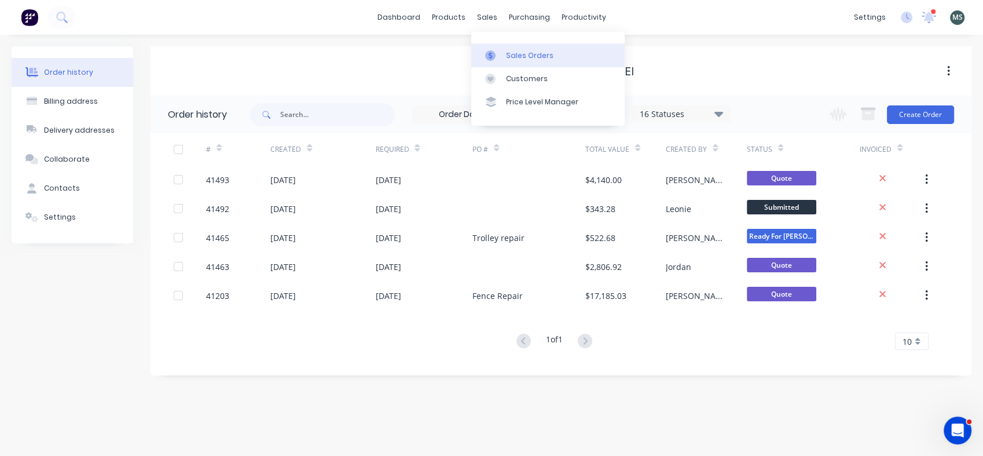
click at [517, 60] on div "Sales Orders" at bounding box center [529, 55] width 47 height 10
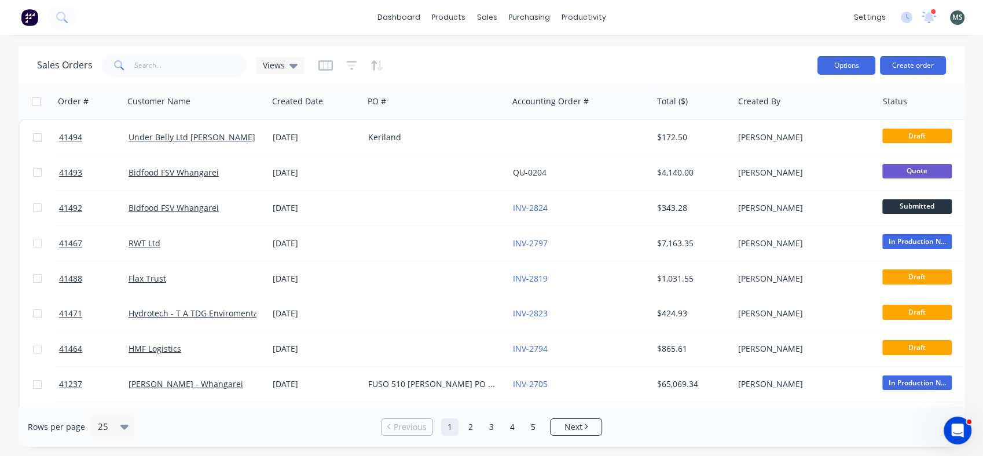
click at [859, 61] on button "Options" at bounding box center [846, 65] width 58 height 19
click at [908, 59] on button "Create order" at bounding box center [913, 65] width 66 height 19
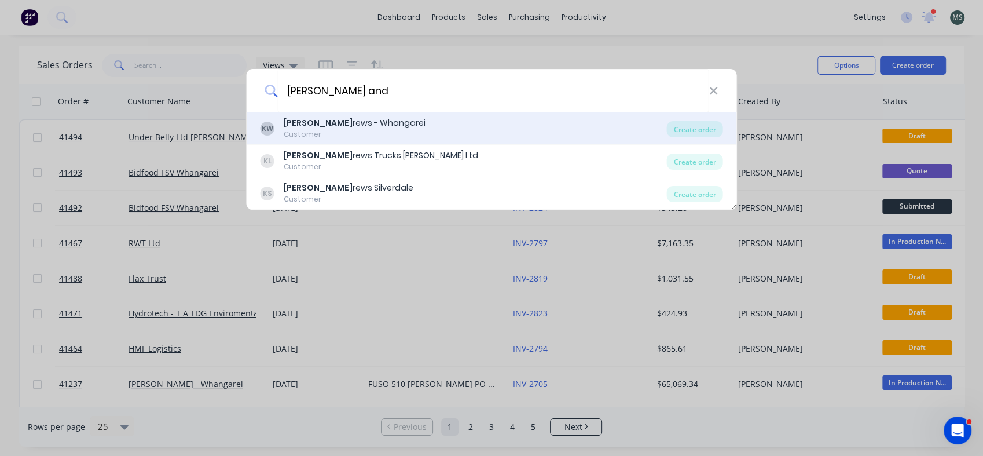
type input "keith and"
click at [374, 125] on div "Keith And rews - Whangarei" at bounding box center [355, 123] width 142 height 12
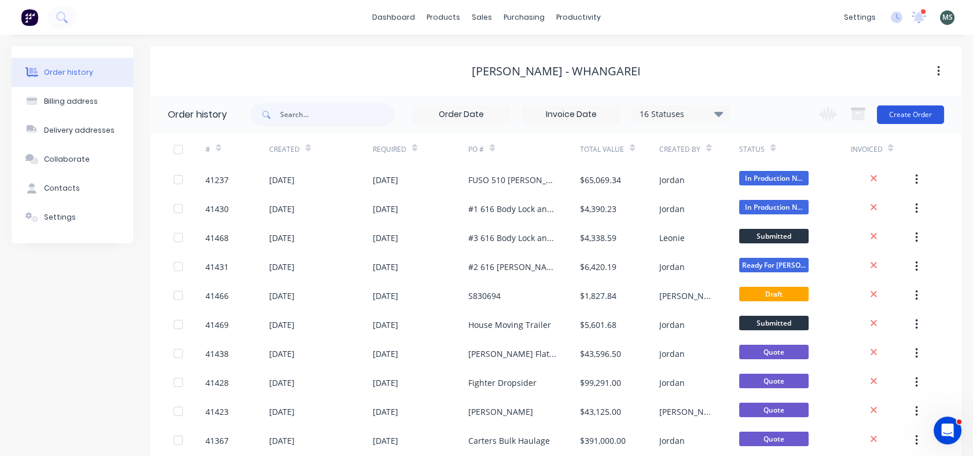
click at [908, 117] on button "Create Order" at bounding box center [910, 114] width 67 height 19
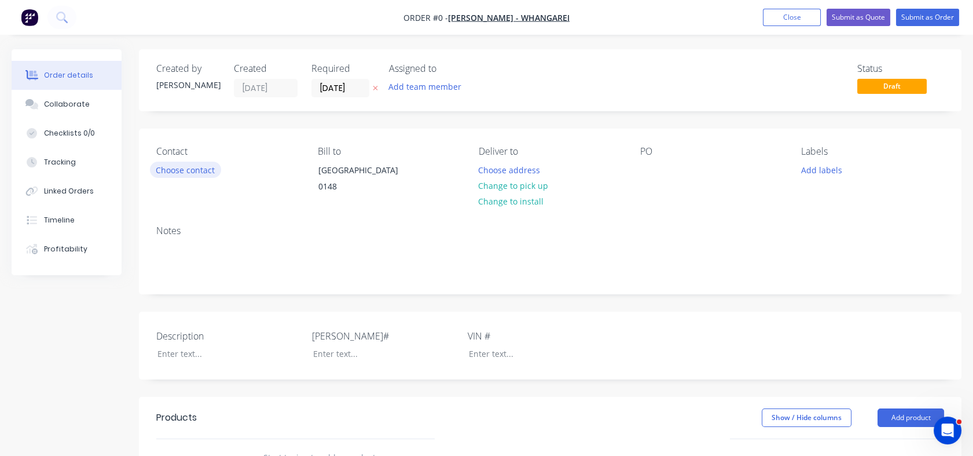
click at [197, 167] on button "Choose contact" at bounding box center [185, 170] width 71 height 16
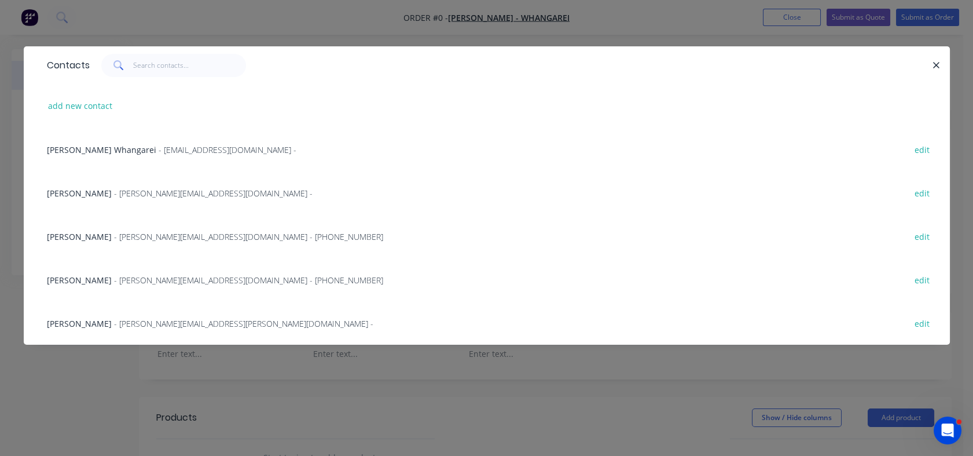
click at [148, 235] on span "- scott.fountain@keithandrews.co.nz - (02) 7358 9477" at bounding box center [248, 236] width 269 height 11
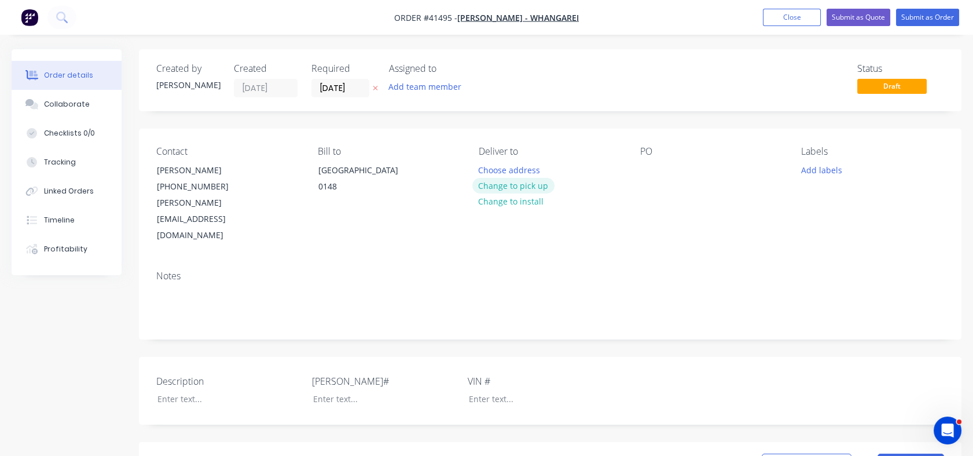
click at [536, 189] on button "Change to pick up" at bounding box center [513, 186] width 82 height 16
click at [491, 171] on div at bounding box center [488, 170] width 19 height 17
click at [645, 171] on div at bounding box center [649, 170] width 19 height 17
click at [644, 171] on div at bounding box center [649, 170] width 19 height 17
click at [645, 171] on div at bounding box center [649, 170] width 19 height 17
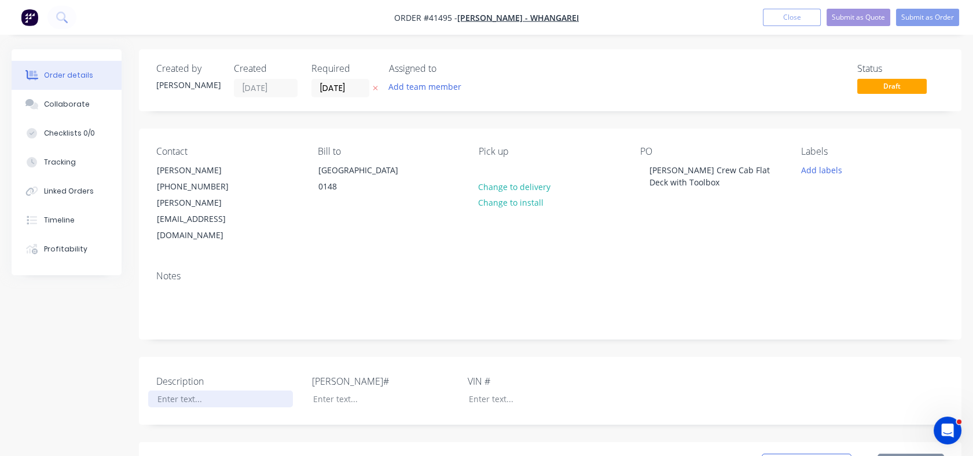
click at [192, 390] on div at bounding box center [220, 398] width 145 height 17
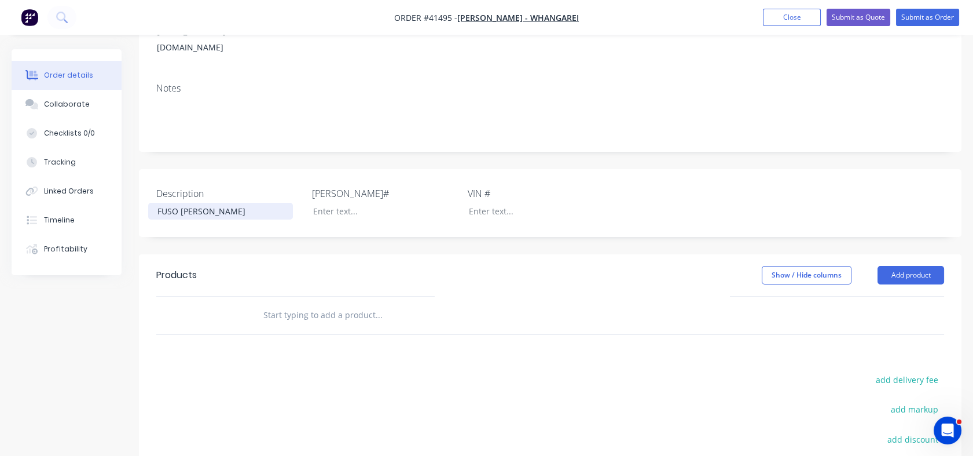
scroll to position [192, 0]
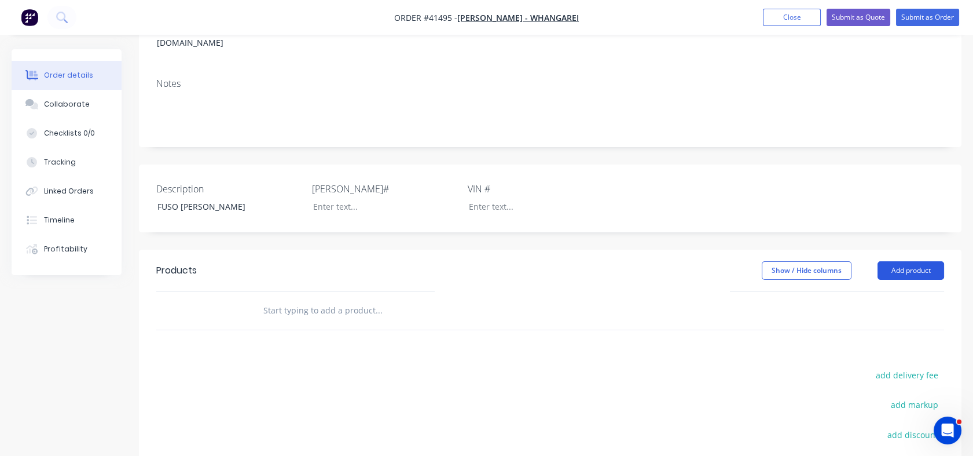
click at [905, 261] on button "Add product" at bounding box center [911, 270] width 67 height 19
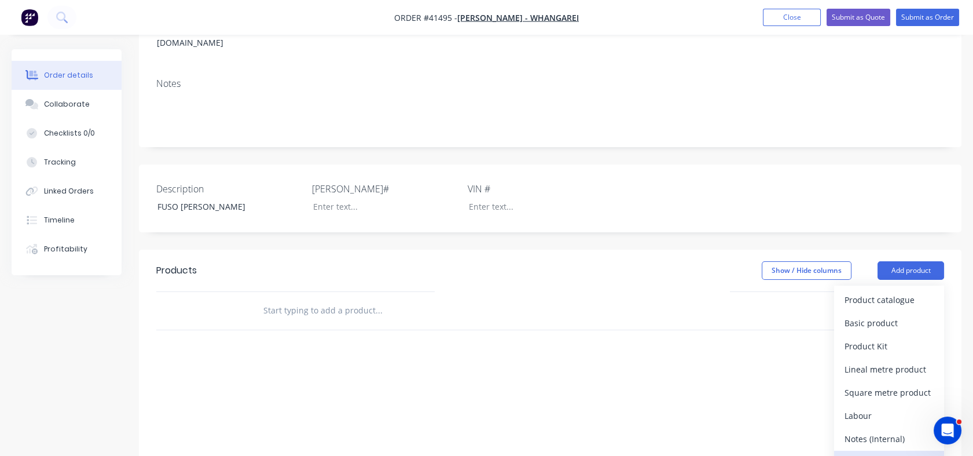
click at [863, 453] on div "Notes (External)" at bounding box center [889, 461] width 89 height 17
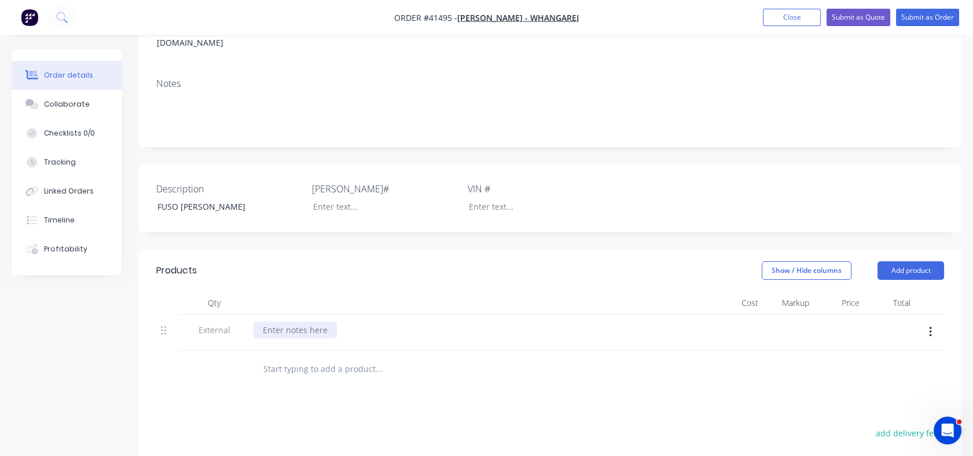
click at [280, 321] on div at bounding box center [295, 329] width 83 height 17
click at [934, 321] on button "button" at bounding box center [930, 331] width 27 height 21
click at [859, 377] on div "Delete" at bounding box center [889, 385] width 89 height 17
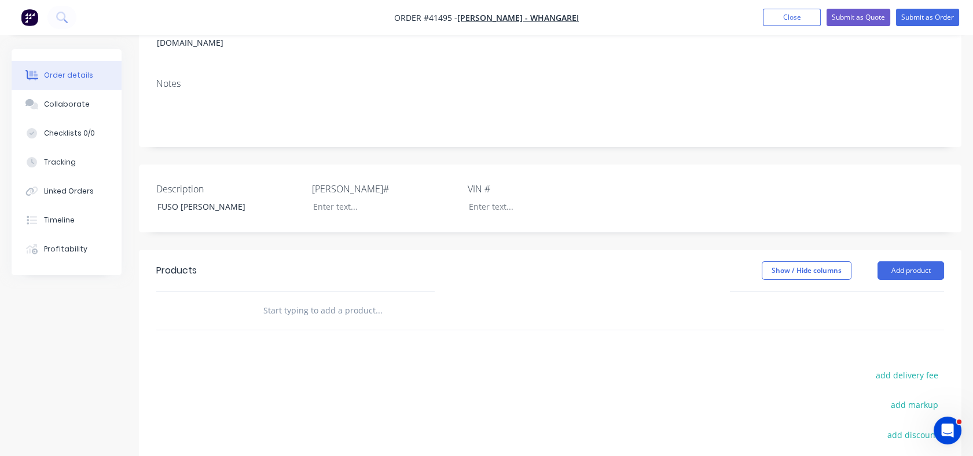
click at [903, 261] on div "Show / Hide columns Add product" at bounding box center [634, 270] width 621 height 19
click at [903, 261] on button "Add product" at bounding box center [911, 270] width 67 height 19
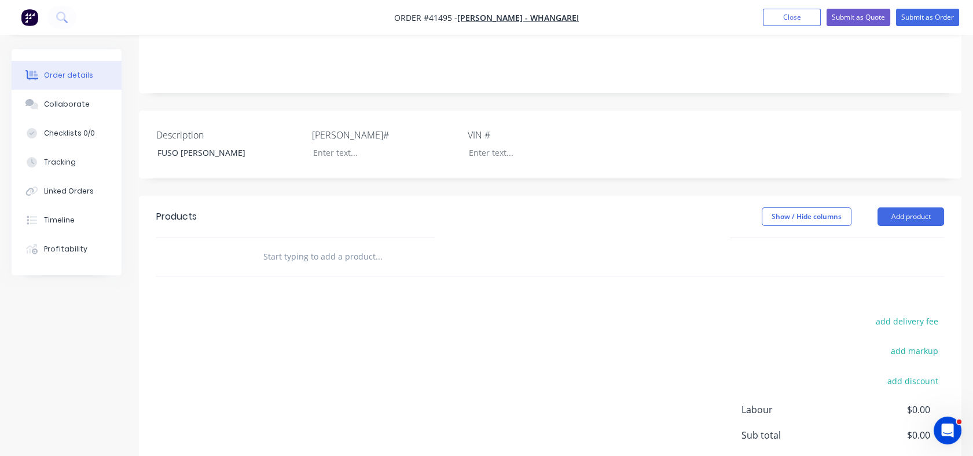
scroll to position [265, 0]
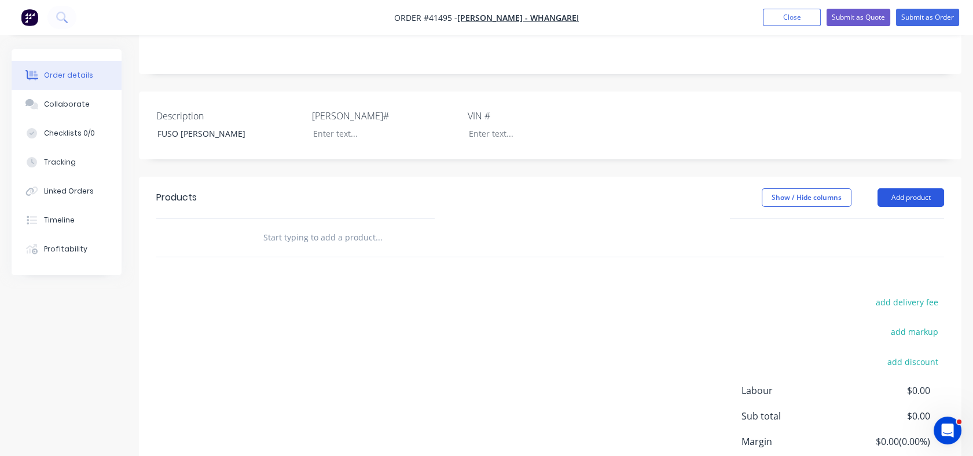
click at [906, 188] on button "Add product" at bounding box center [911, 197] width 67 height 19
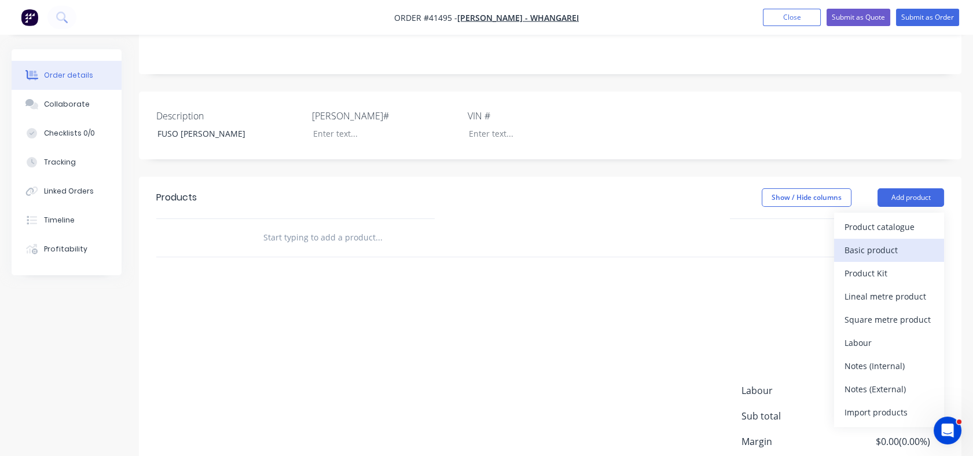
click at [879, 241] on div "Basic product" at bounding box center [889, 249] width 89 height 17
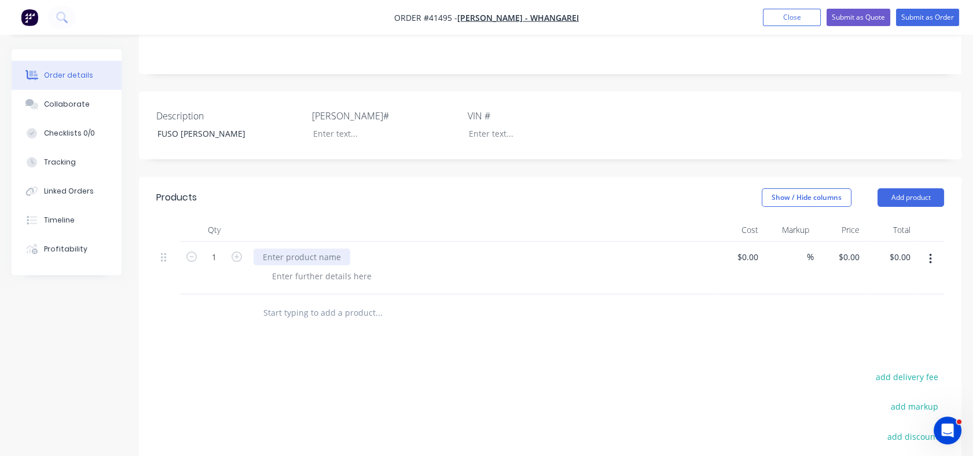
click at [284, 248] on div at bounding box center [302, 256] width 97 height 17
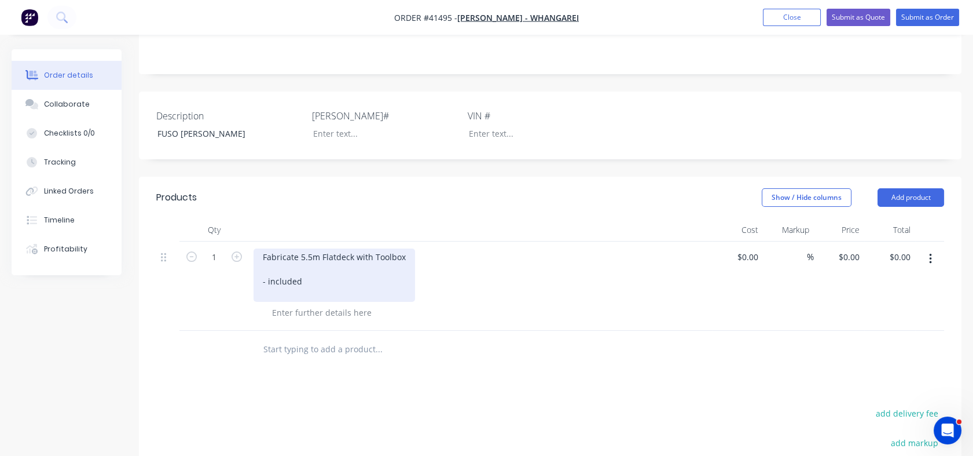
click at [305, 251] on div "Fabricate 5.5m Flatdeck with Toolbox - included" at bounding box center [335, 274] width 162 height 53
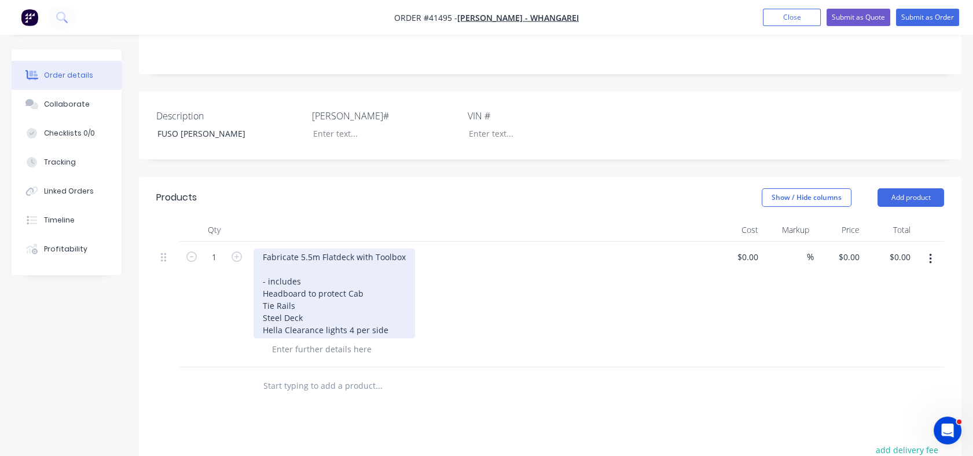
click at [347, 297] on div "Fabricate 5.5m Flatdeck with Toolbox - includes Headboard to protect Cab Tie Ra…" at bounding box center [335, 293] width 162 height 90
click at [401, 301] on div "Fabricate 5.5m Flatdeck with Toolbox - includes Headboard to protect Cab Tie Ra…" at bounding box center [335, 293] width 162 height 90
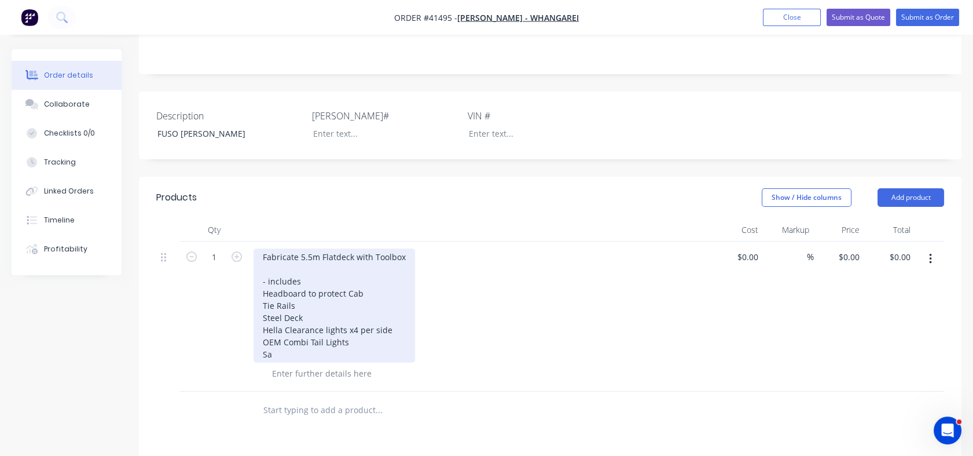
click at [277, 320] on div "Fabricate 5.5m Flatdeck with Toolbox - includes Headboard to protect Cab Tie Ra…" at bounding box center [335, 305] width 162 height 114
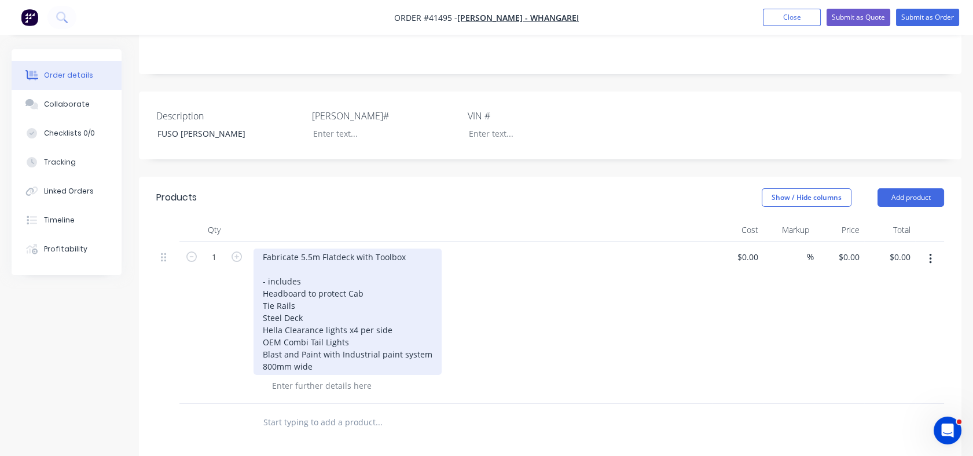
click at [314, 331] on div "Fabricate 5.5m Flatdeck with Toolbox - includes Headboard to protect Cab Tie Ra…" at bounding box center [348, 311] width 188 height 126
click at [269, 248] on div "Fabricate 5.5m Flatdeck with Toolbox - includes Headboard to protect Cab Tie Ra…" at bounding box center [348, 311] width 188 height 126
click at [261, 264] on div "Fabricate 5.5m Flatdeck with Toolbox Includes Headboard to protect Cab Tie Rail…" at bounding box center [348, 311] width 188 height 126
click at [262, 273] on div "Fabricate 5.5m Flatdeck with Toolbox Includes -Headboard to protect Cab Tie Rai…" at bounding box center [348, 311] width 188 height 126
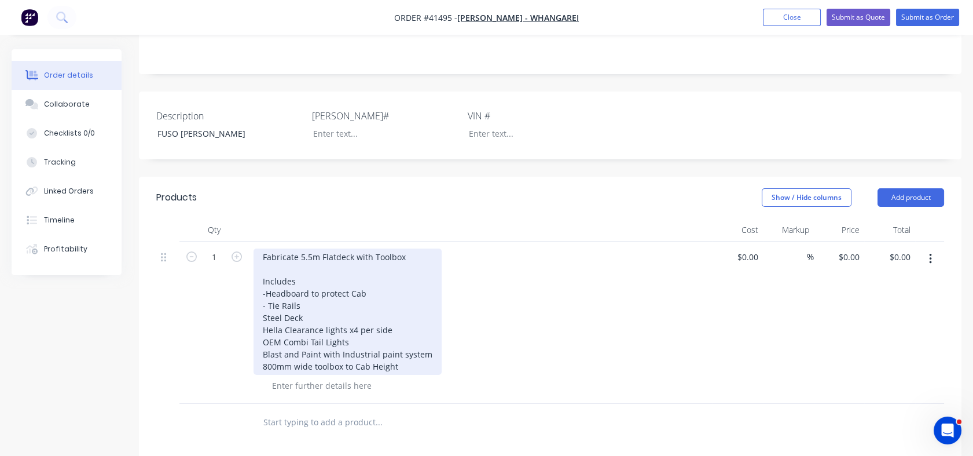
click at [264, 261] on div "Fabricate 5.5m Flatdeck with Toolbox Includes -Headboard to protect Cab - Tie R…" at bounding box center [348, 311] width 188 height 126
click at [262, 281] on div "Fabricate 5.5m Flatdeck with Toolbox Includes - Headboard to protect Cab - Tie …" at bounding box center [348, 311] width 188 height 126
click at [262, 296] on div "Fabricate 5.5m Flatdeck with Toolbox Includes - Headboard to protect Cab - Tie …" at bounding box center [348, 311] width 188 height 126
click at [262, 308] on div "Fabricate 5.5m Flatdeck with Toolbox Includes - Headboard to protect Cab - Tie …" at bounding box center [348, 311] width 188 height 126
click at [262, 321] on div "Fabricate 5.5m Flatdeck with Toolbox Includes - Headboard to protect Cab - Tie …" at bounding box center [348, 311] width 188 height 126
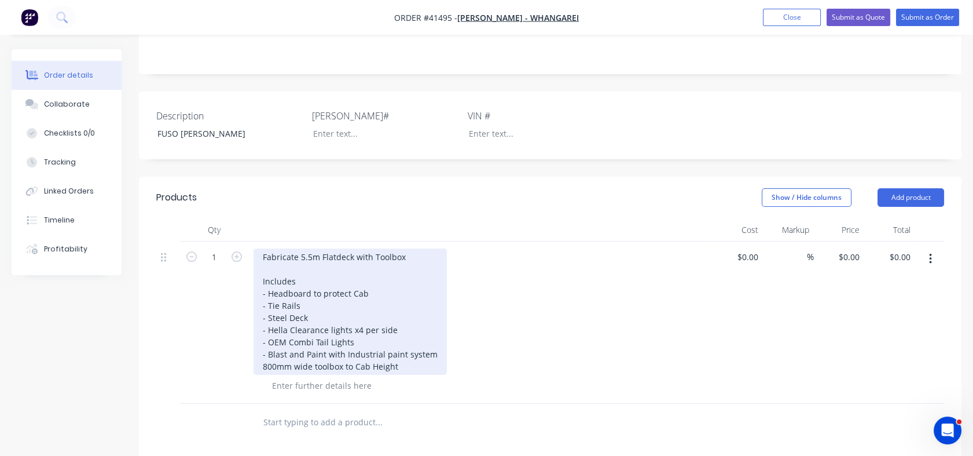
click at [262, 338] on div "Fabricate 5.5m Flatdeck with Toolbox Includes - Headboard to protect Cab - Tie …" at bounding box center [350, 311] width 193 height 126
click at [403, 332] on div "Fabricate 5.5m Flatdeck with Toolbox Includes - Headboard to protect Cab - Tie …" at bounding box center [350, 311] width 193 height 126
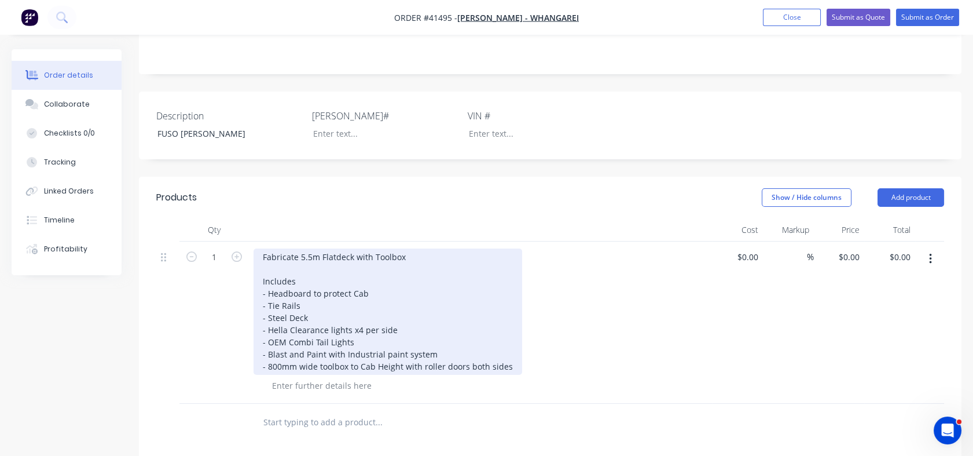
click at [419, 335] on div "Fabricate 5.5m Flatdeck with Toolbox Includes - Headboard to protect Cab - Tie …" at bounding box center [388, 311] width 269 height 126
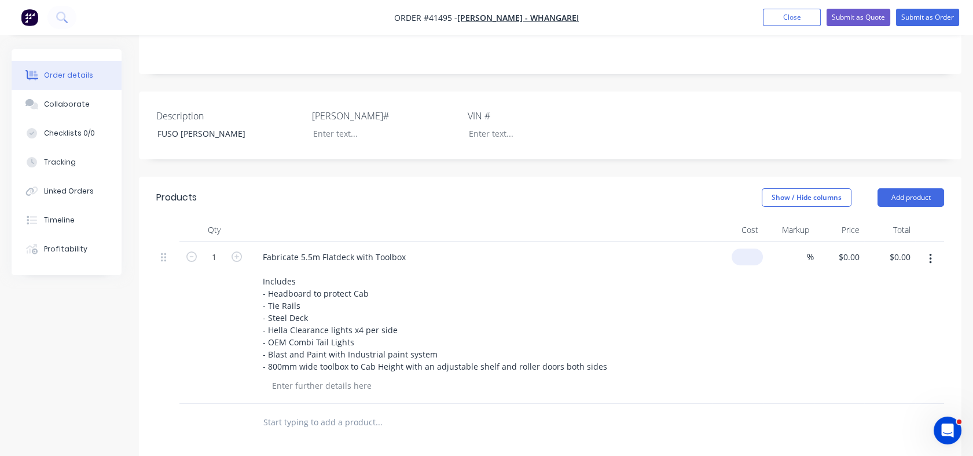
click at [738, 241] on div "$0.00" at bounding box center [737, 322] width 51 height 162
type input "$20,000.00"
click at [795, 267] on div "%" at bounding box center [788, 322] width 51 height 162
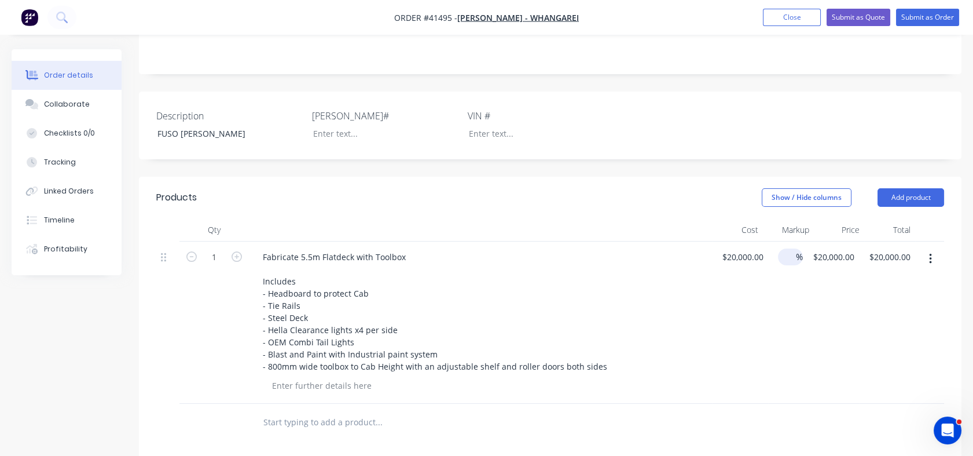
click at [796, 250] on span "%" at bounding box center [799, 256] width 7 height 13
click at [819, 241] on div "20000 $20,000.00" at bounding box center [831, 322] width 56 height 162
click at [829, 248] on div "20000 20000" at bounding box center [843, 256] width 34 height 17
click at [852, 248] on input "20000" at bounding box center [844, 256] width 29 height 17
type input "31000"
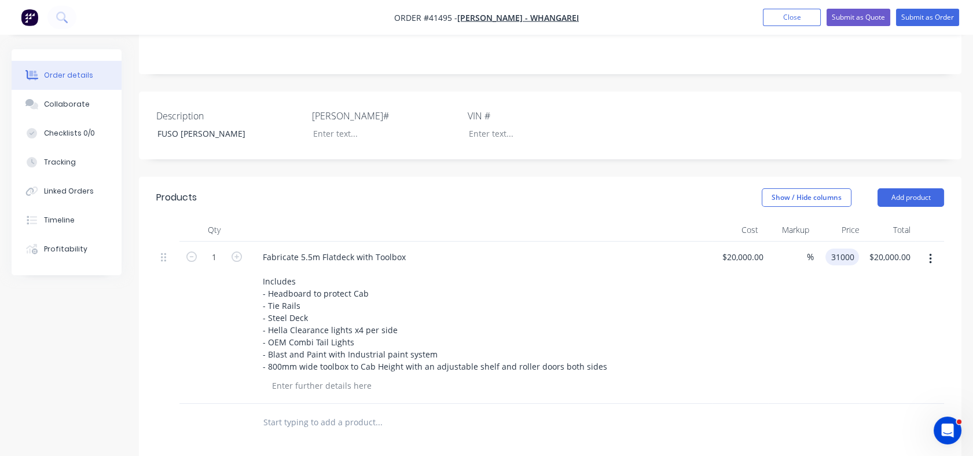
type input "55"
type input "$31,000.00"
click at [849, 274] on div "$31,000.00 $31,000.00" at bounding box center [831, 322] width 56 height 162
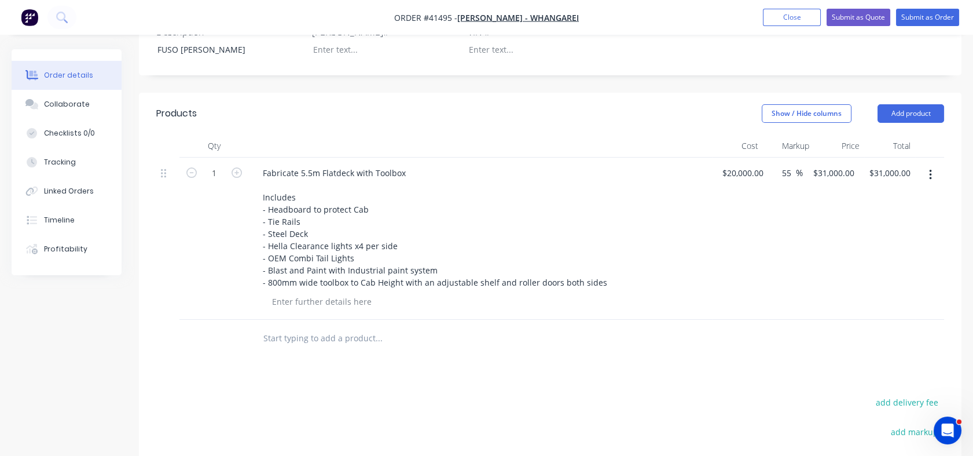
scroll to position [305, 0]
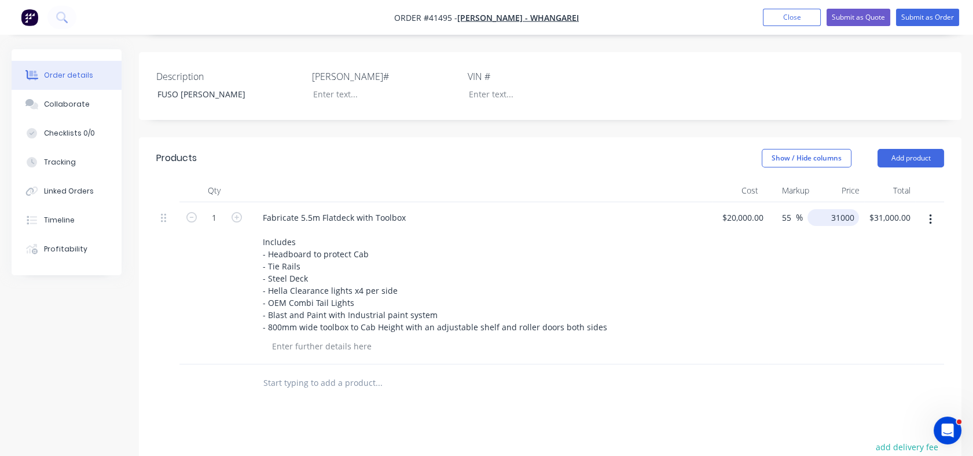
click at [825, 202] on div "31000 $31,000.00" at bounding box center [831, 283] width 56 height 162
type input "33750"
type input "68.75"
type input "$33,750.00"
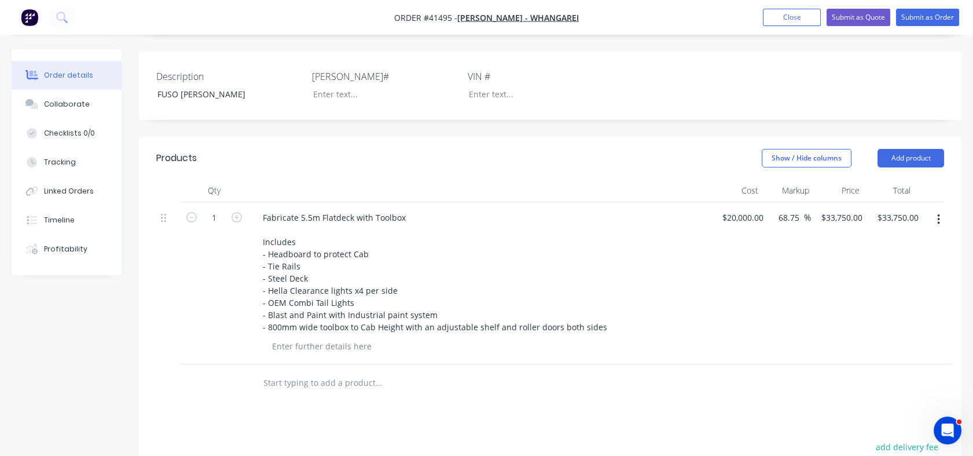
click at [834, 224] on div "$33,750.00 $33,750.00" at bounding box center [839, 283] width 56 height 162
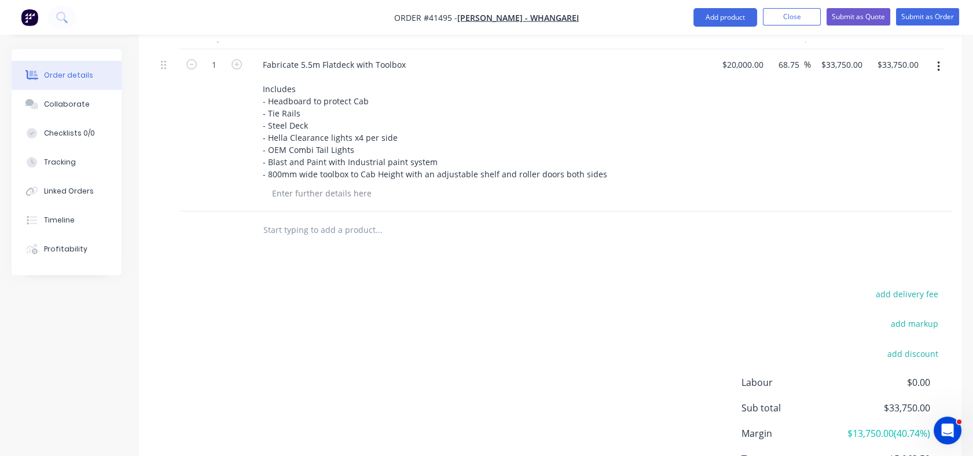
scroll to position [527, 0]
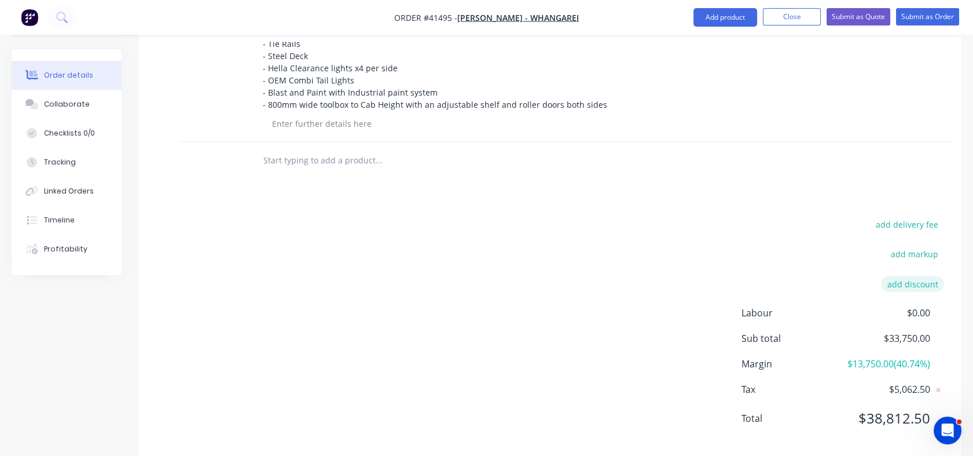
click at [916, 276] on button "add discount" at bounding box center [912, 284] width 63 height 16
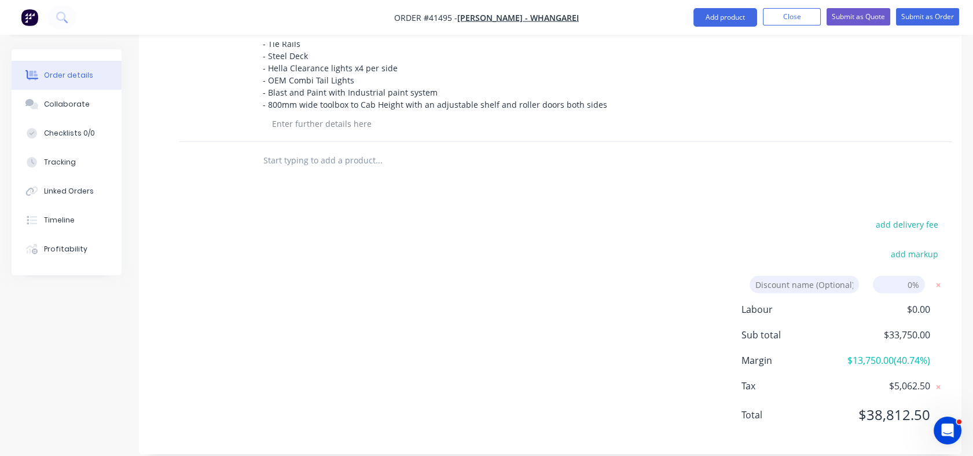
scroll to position [523, 0]
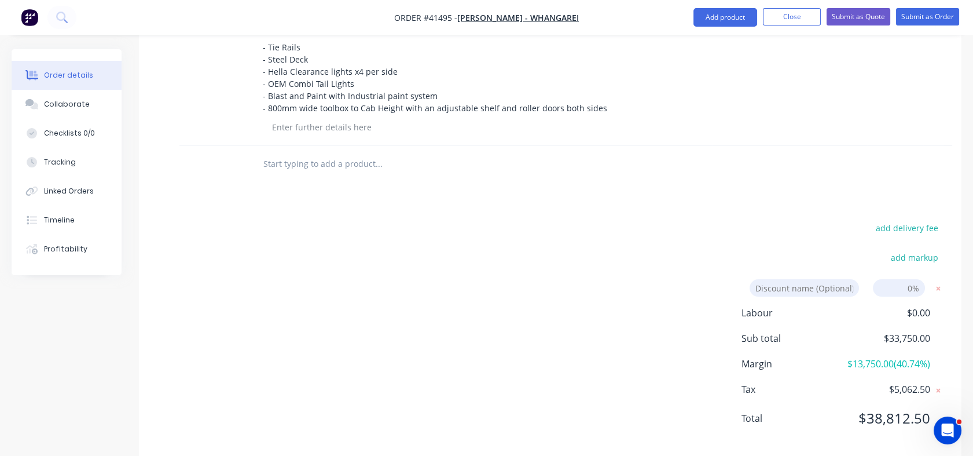
click at [845, 279] on input at bounding box center [804, 287] width 109 height 17
type input "Scott Fountain Deal Breaker"
click at [903, 279] on input at bounding box center [899, 287] width 52 height 17
click at [906, 279] on input at bounding box center [899, 287] width 52 height 17
type input "5.00%"
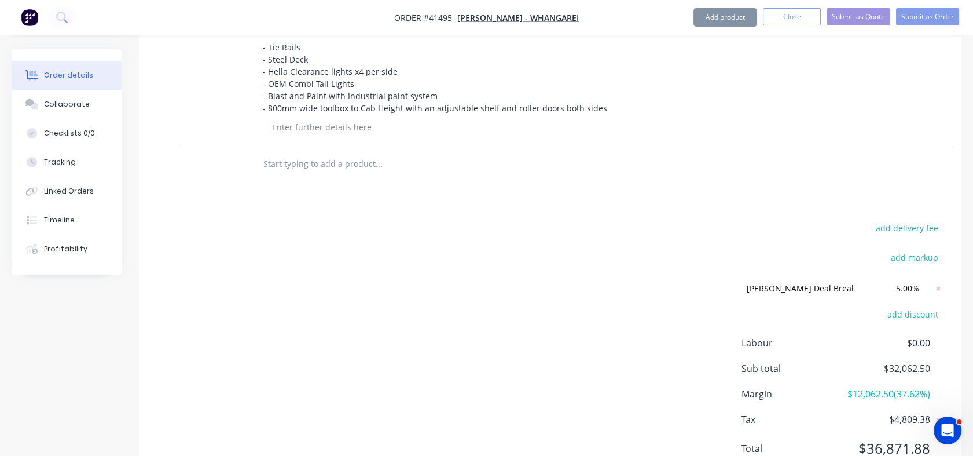
click at [804, 364] on div "Labour $0.00 Sub total $32,062.50 Margin $12,062.50 ( 37.62 %) Tax $4,809.38 To…" at bounding box center [843, 403] width 203 height 134
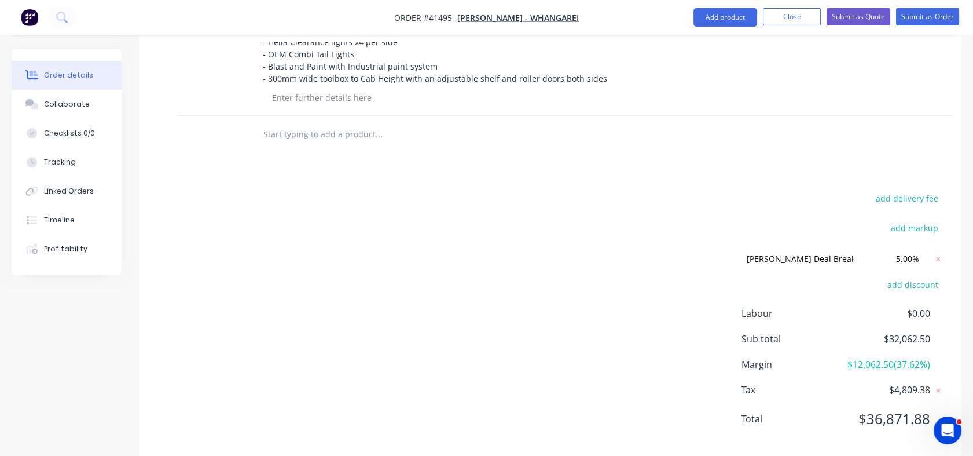
scroll to position [553, 0]
click at [906, 249] on input "5.00%" at bounding box center [899, 257] width 52 height 17
click at [901, 249] on input "5.00%" at bounding box center [899, 257] width 52 height 17
click at [887, 306] on div "Labour $0.00 Sub total $32,062.50 Margin $12,062.50 ( 37.62 %) Tax $4,809.38 To…" at bounding box center [843, 373] width 203 height 134
click at [887, 331] on span "$32,062.50" at bounding box center [888, 338] width 86 height 14
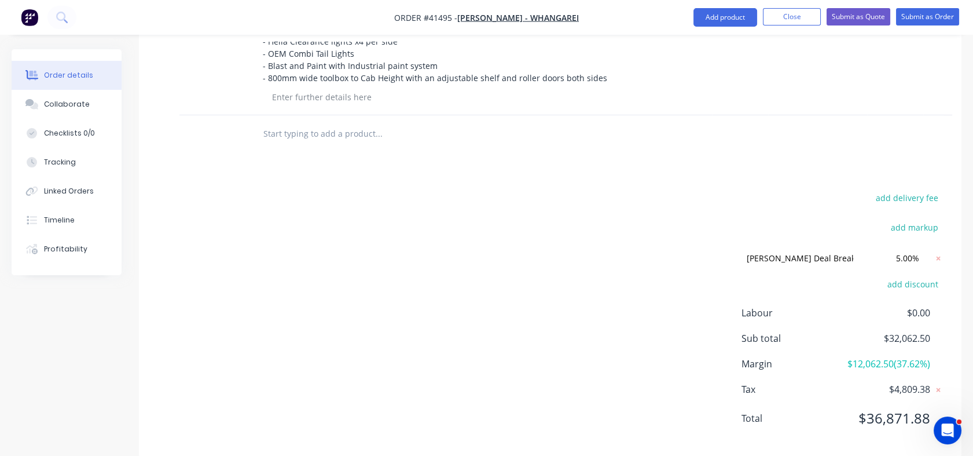
click at [889, 331] on span "$32,062.50" at bounding box center [888, 338] width 86 height 14
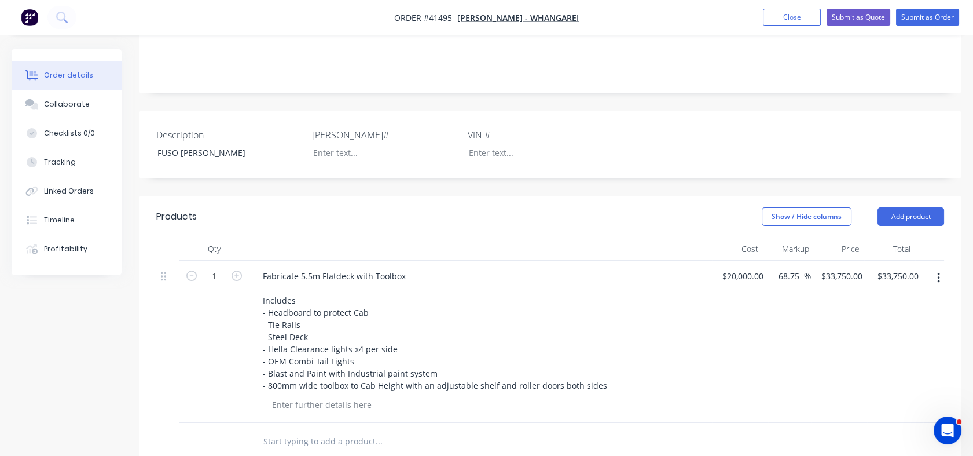
scroll to position [155, 0]
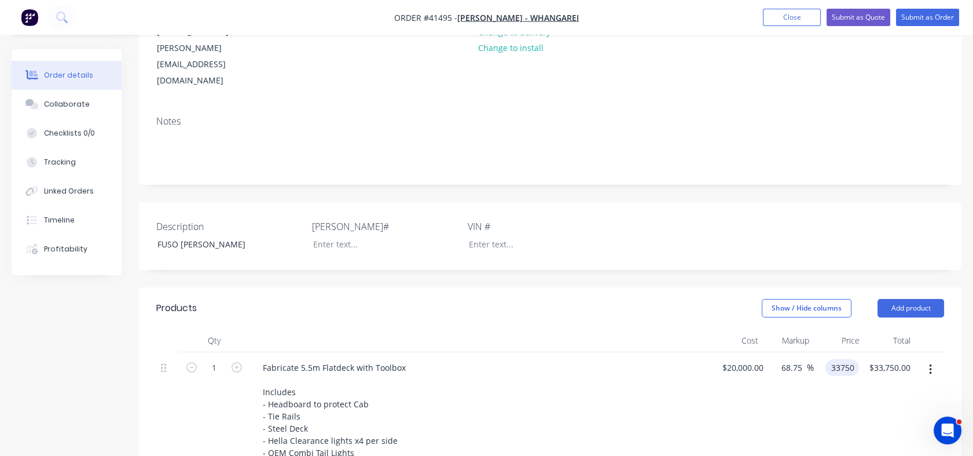
click at [824, 352] on div "33750 33750" at bounding box center [837, 433] width 46 height 162
type input "31000"
type input "55"
type input "$31,000.00"
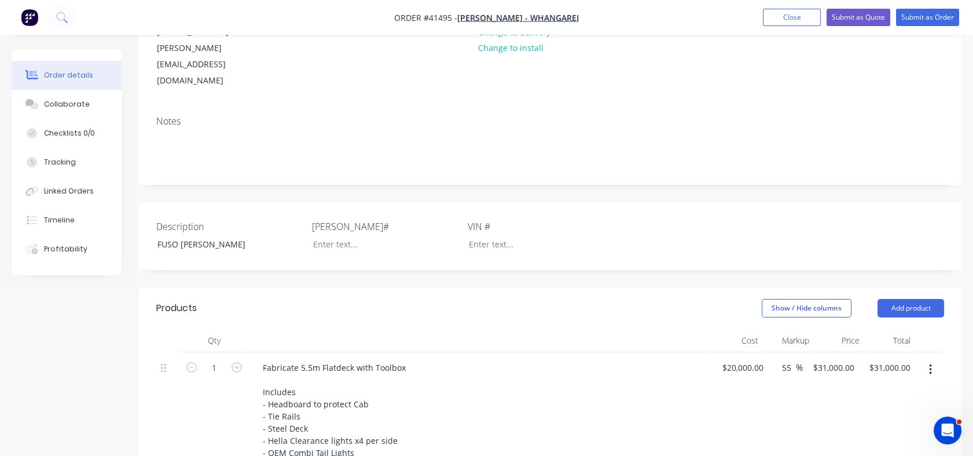
click at [827, 354] on div "$31,000.00 $31,000.00" at bounding box center [831, 433] width 56 height 162
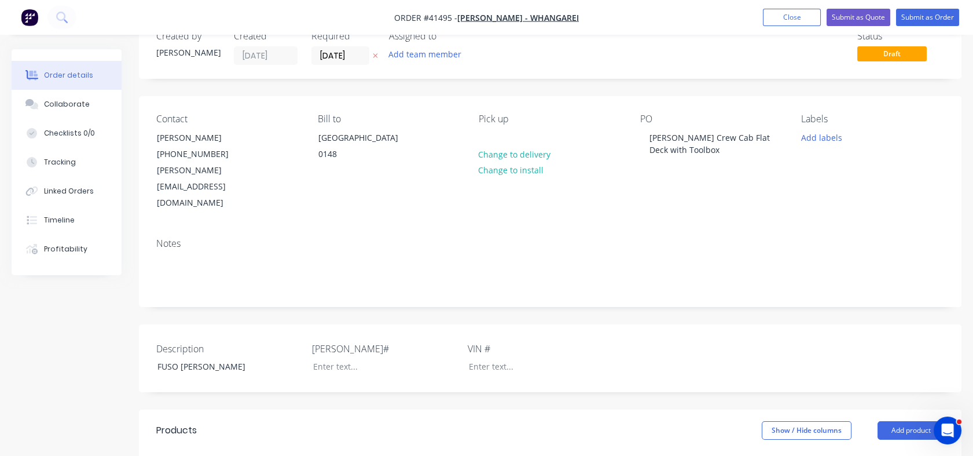
scroll to position [0, 0]
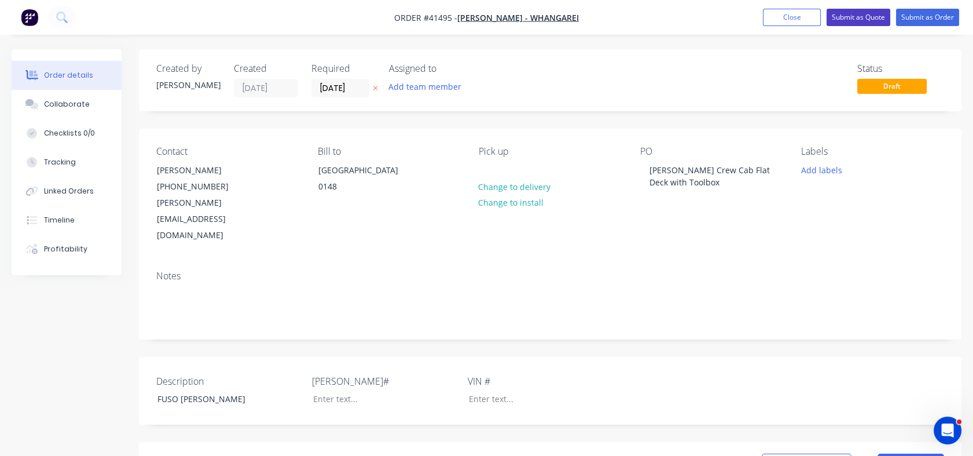
click at [859, 13] on button "Submit as Quote" at bounding box center [859, 17] width 64 height 17
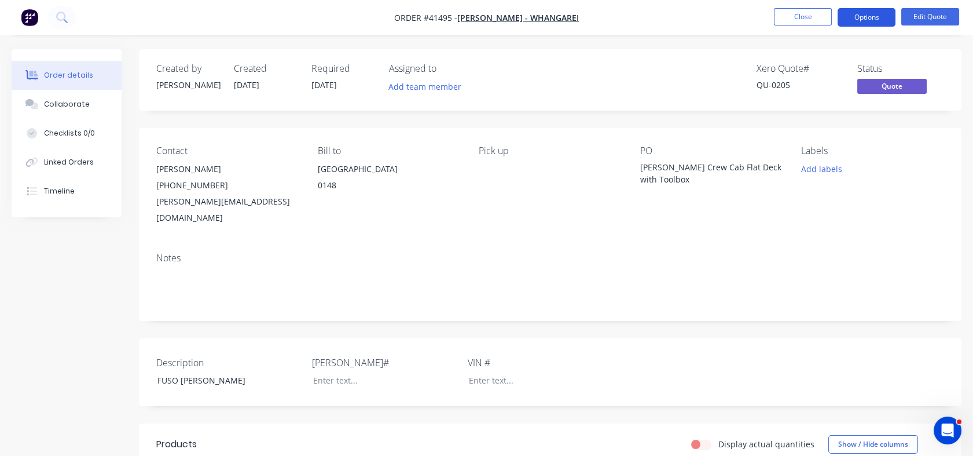
click at [861, 23] on button "Options" at bounding box center [867, 17] width 58 height 19
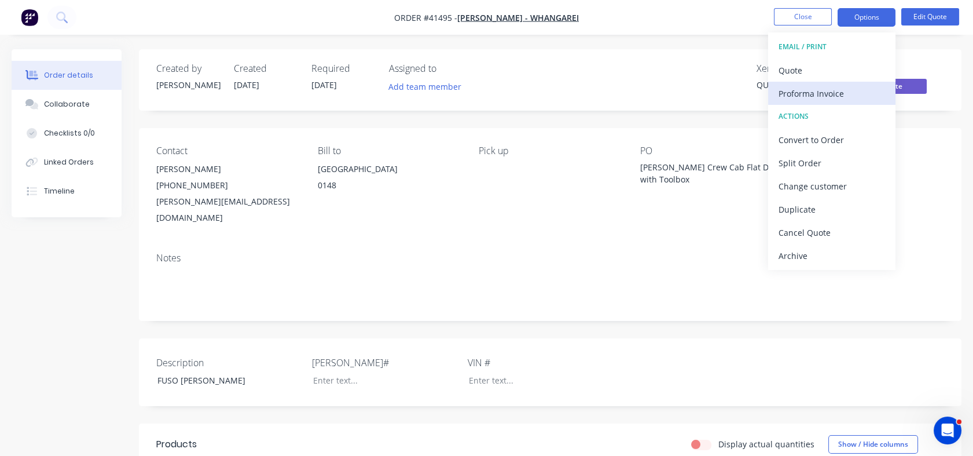
click at [783, 82] on button "Proforma Invoice" at bounding box center [831, 93] width 127 height 23
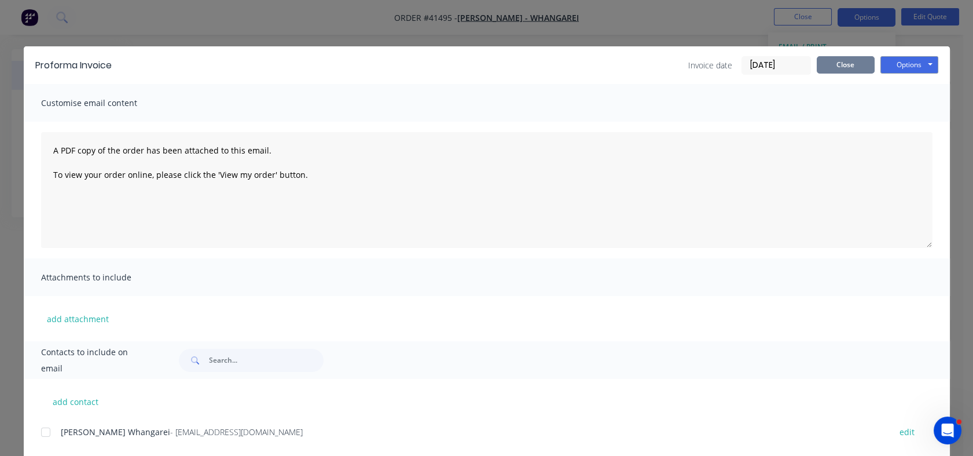
click at [835, 60] on button "Close" at bounding box center [846, 64] width 58 height 17
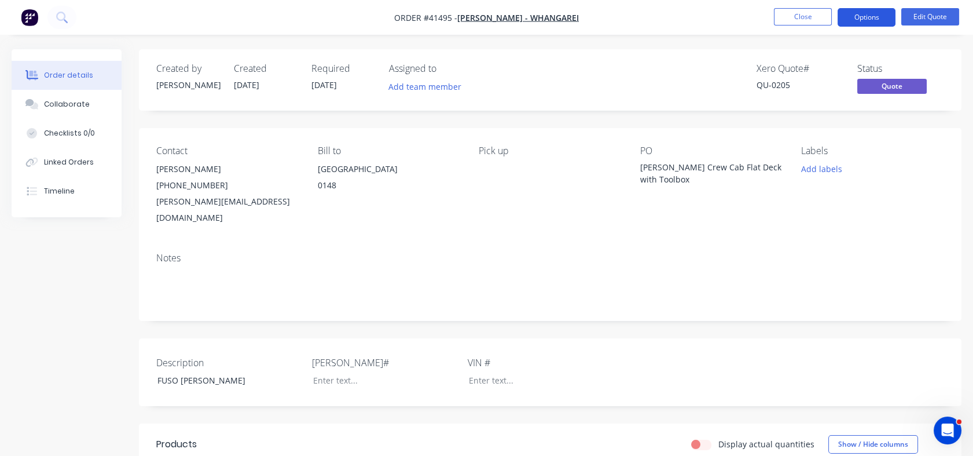
click at [857, 20] on button "Options" at bounding box center [867, 17] width 58 height 19
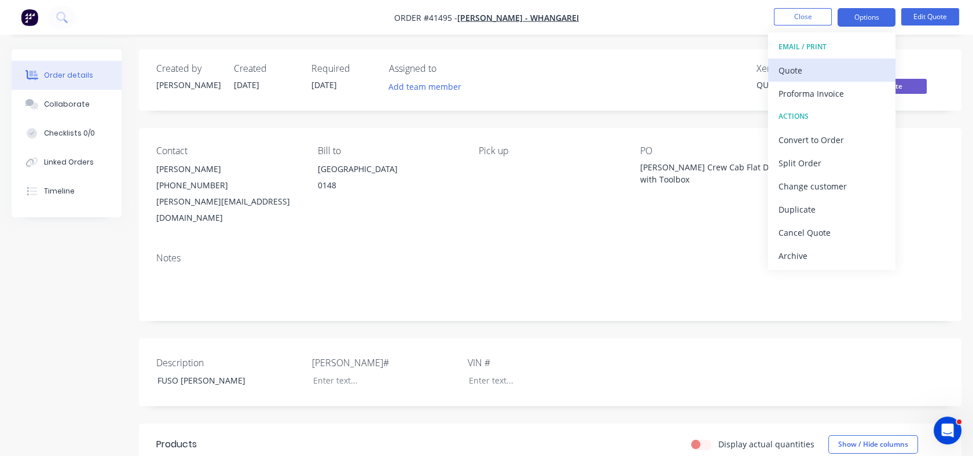
click at [792, 73] on div "Quote" at bounding box center [832, 70] width 107 height 17
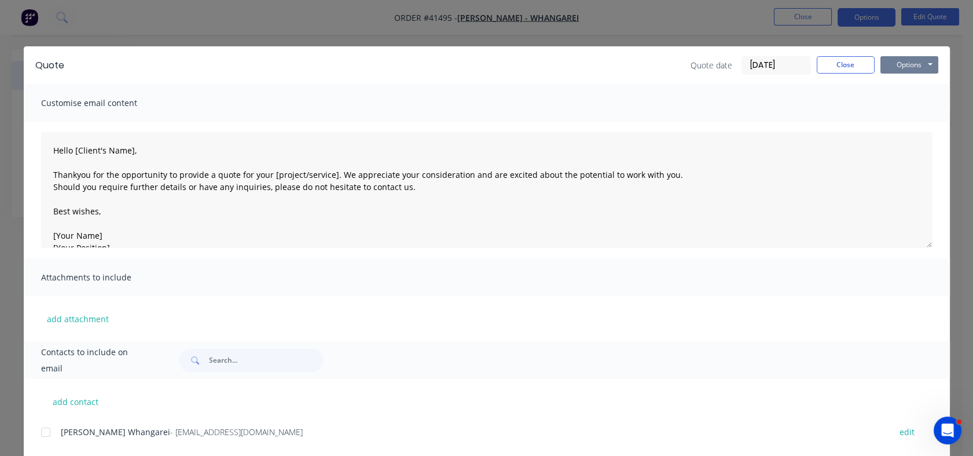
click at [915, 64] on button "Options" at bounding box center [910, 64] width 58 height 17
click at [905, 105] on button "Print" at bounding box center [918, 104] width 74 height 19
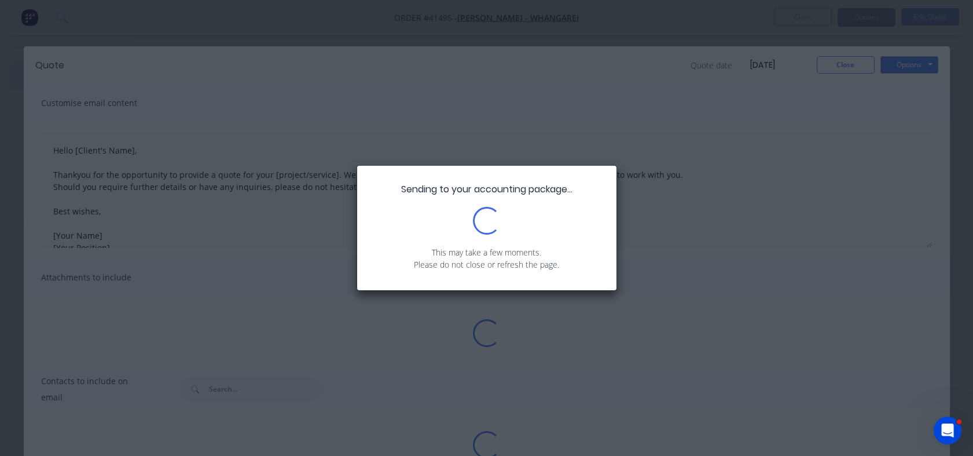
type textarea "Hello [Client's Name], Thankyou for the opportunity to provide a quote for your…"
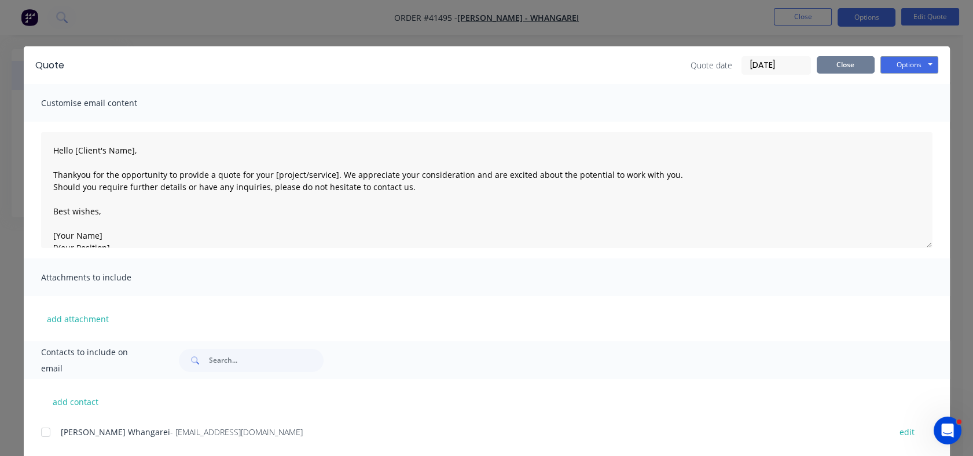
click at [841, 69] on button "Close" at bounding box center [846, 64] width 58 height 17
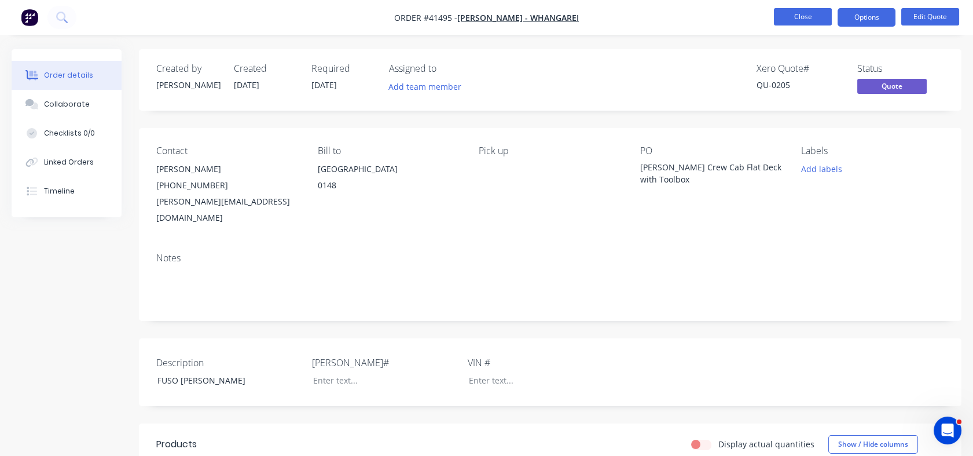
click at [798, 16] on button "Close" at bounding box center [803, 16] width 58 height 17
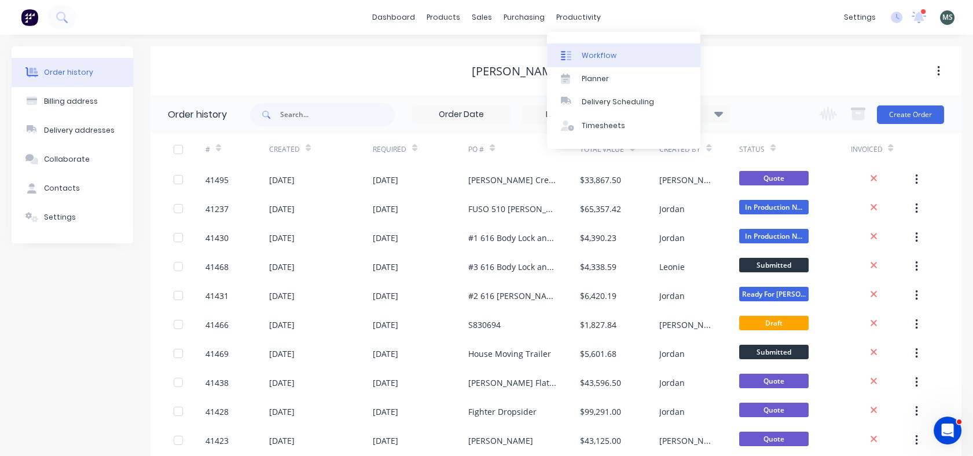
click at [596, 60] on div "Workflow" at bounding box center [599, 55] width 35 height 10
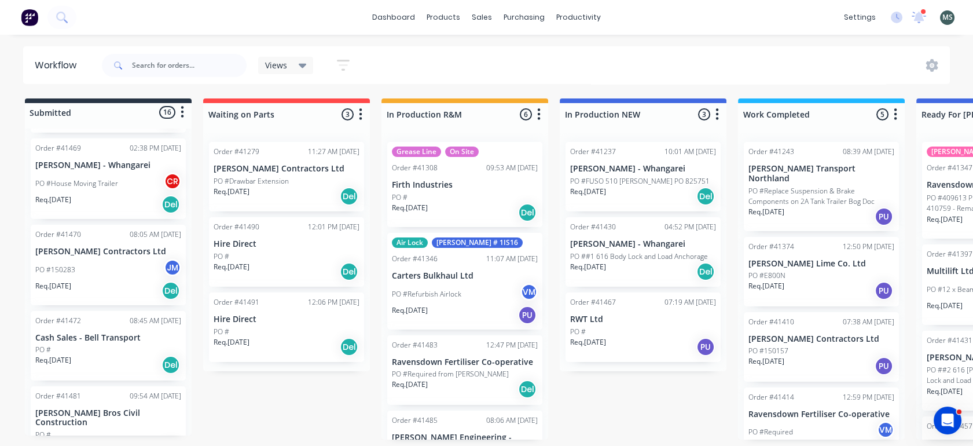
scroll to position [467, 0]
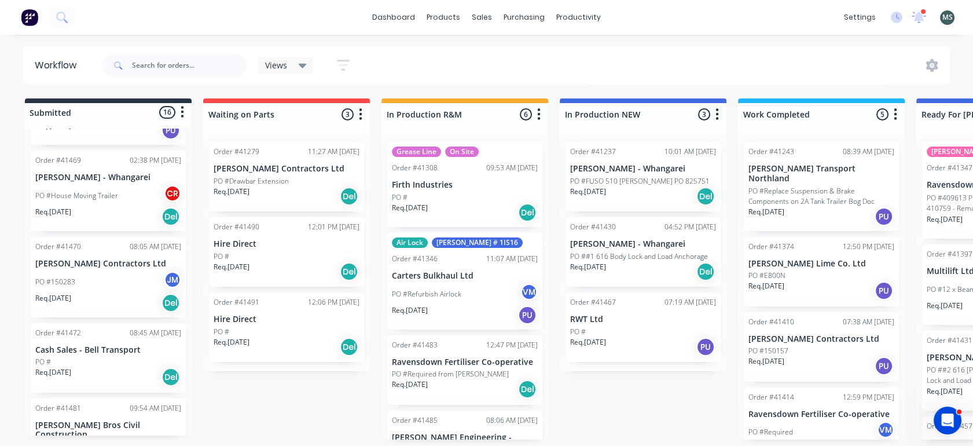
click at [80, 271] on div "PO #150283 JM" at bounding box center [108, 282] width 146 height 22
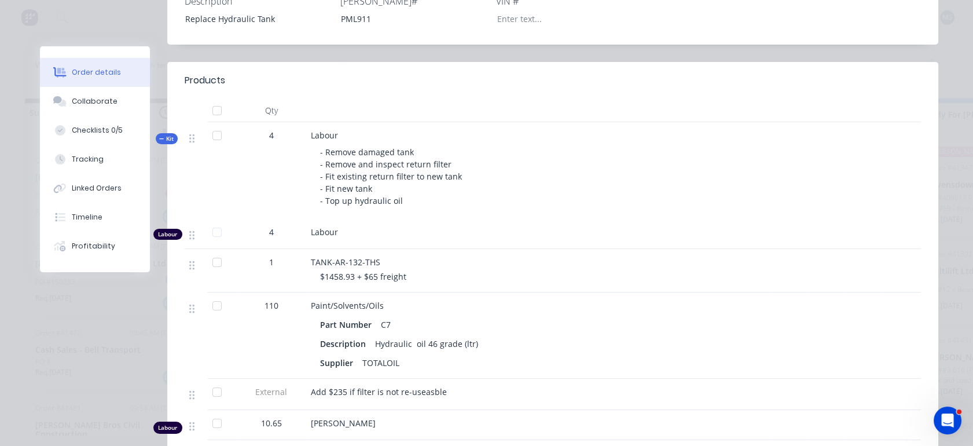
scroll to position [362, 0]
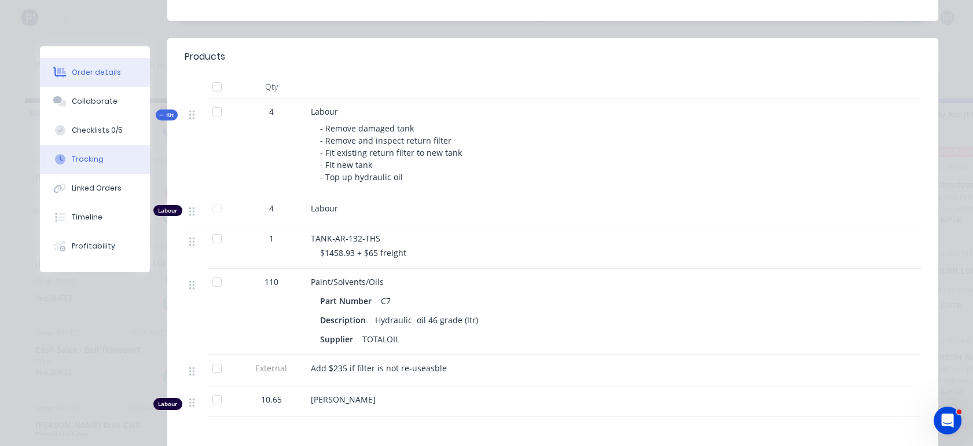
click at [83, 160] on div "Tracking" at bounding box center [88, 159] width 32 height 10
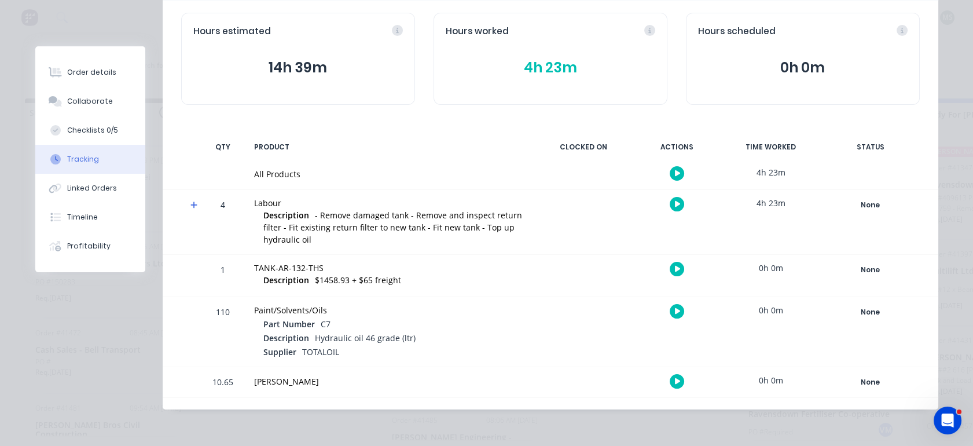
scroll to position [0, 0]
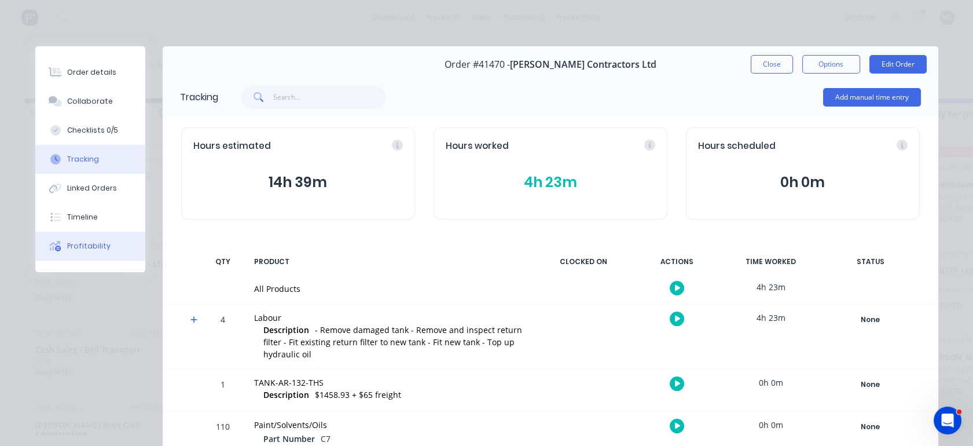
click at [70, 241] on div "Profitability" at bounding box center [88, 246] width 43 height 10
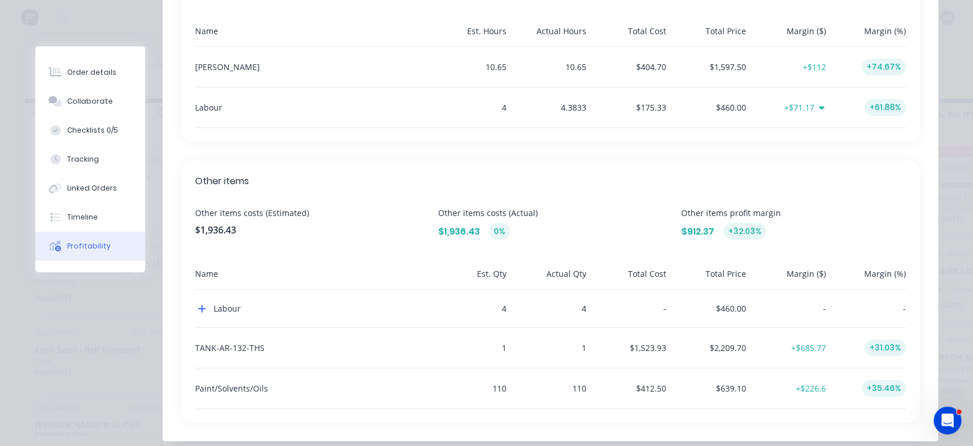
scroll to position [460, 0]
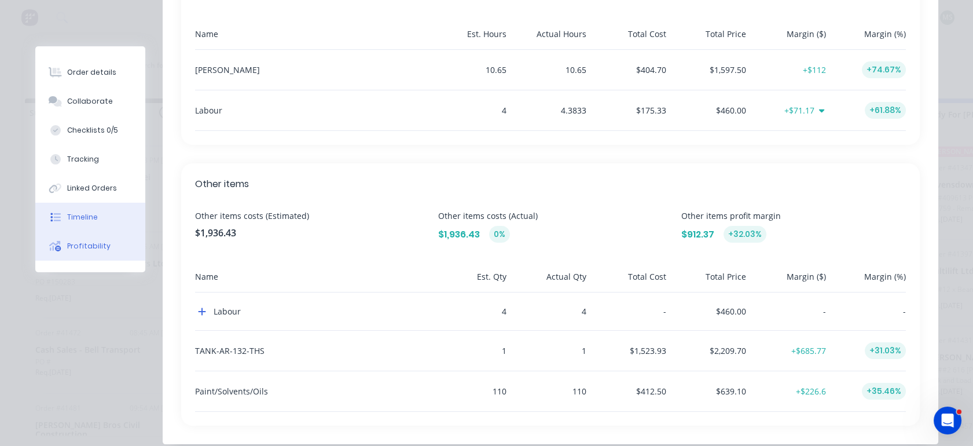
click at [75, 222] on button "Timeline" at bounding box center [90, 217] width 110 height 29
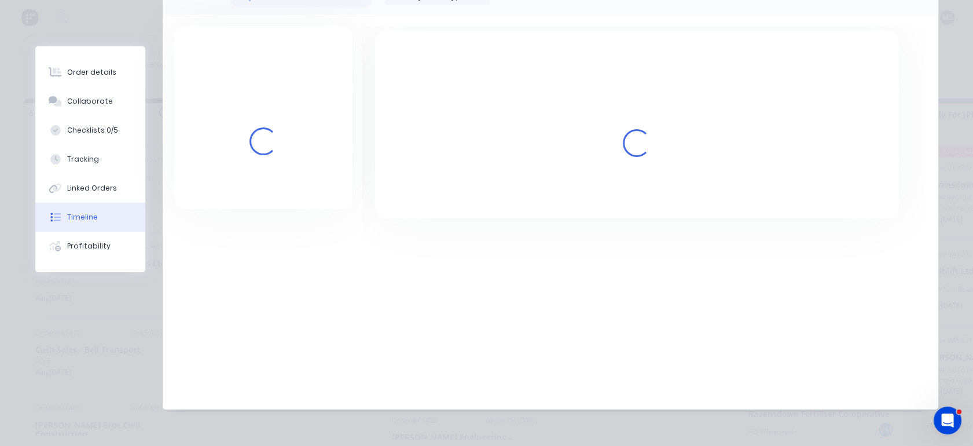
scroll to position [109, 0]
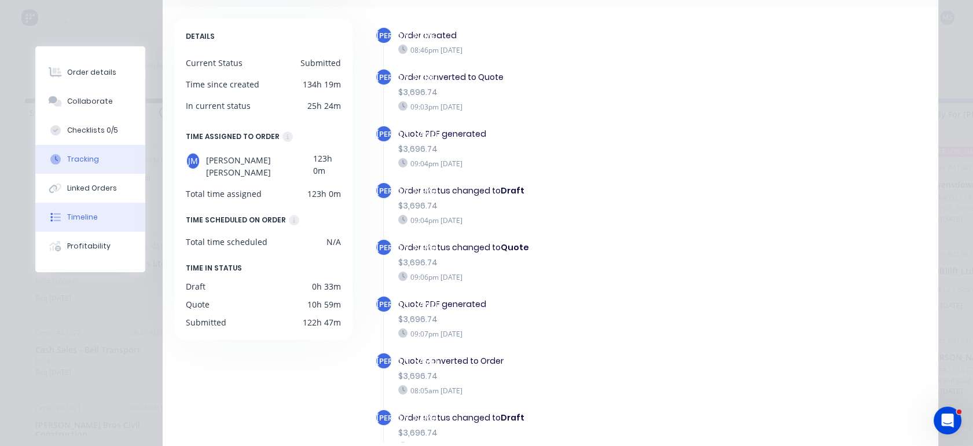
click at [80, 162] on div "Tracking" at bounding box center [83, 159] width 32 height 10
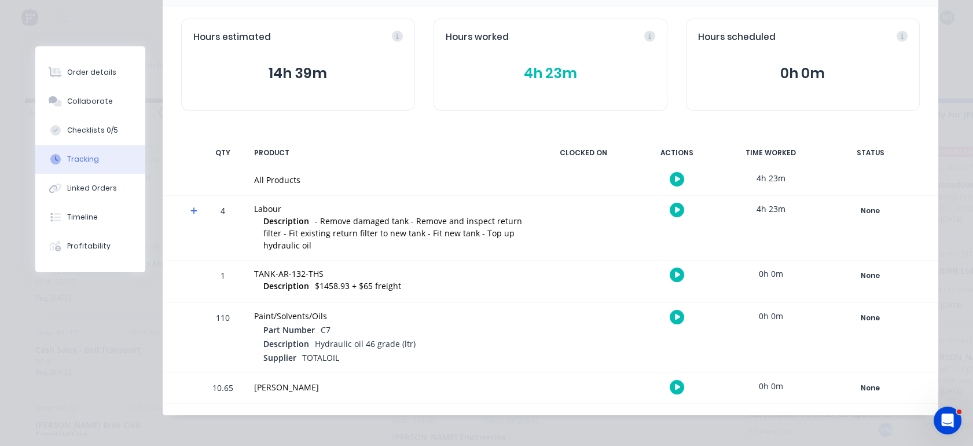
scroll to position [0, 0]
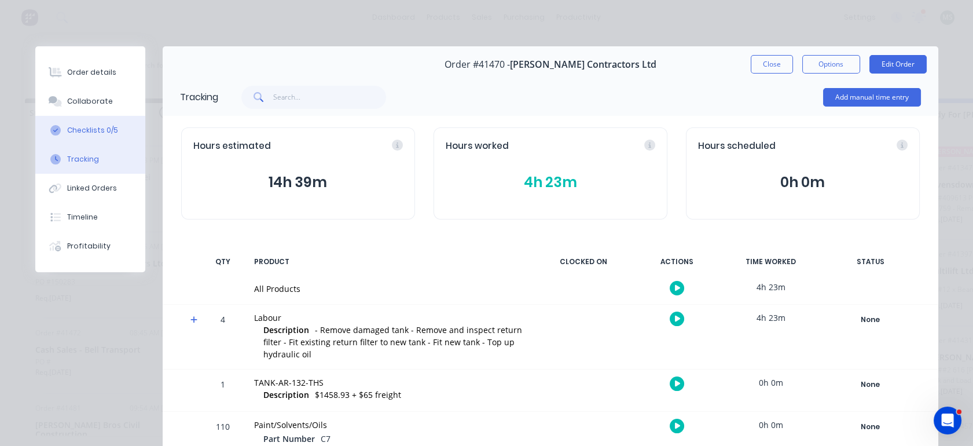
click at [80, 132] on div "Checklists 0/5" at bounding box center [92, 130] width 51 height 10
